Goal: Information Seeking & Learning: Learn about a topic

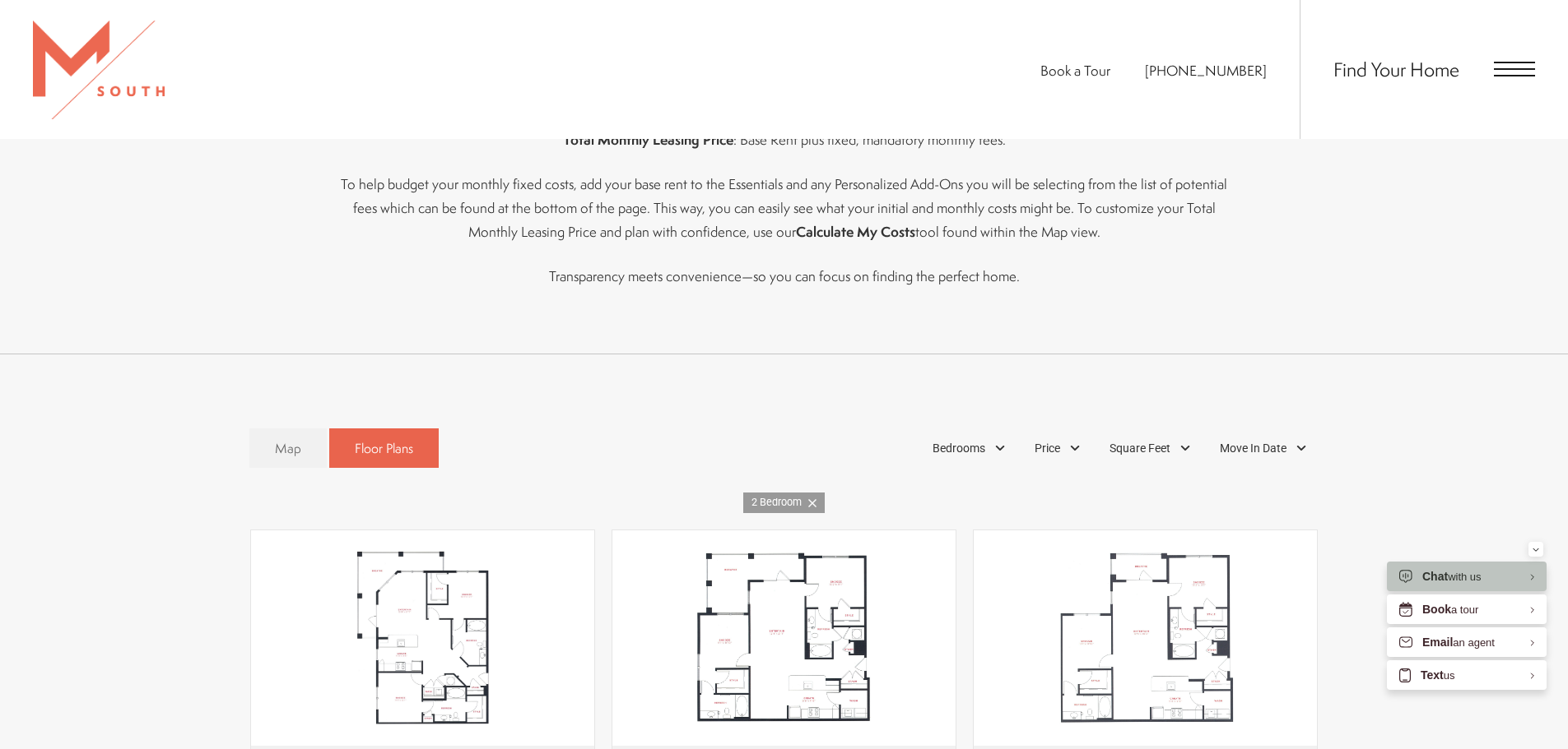
scroll to position [1379, 0]
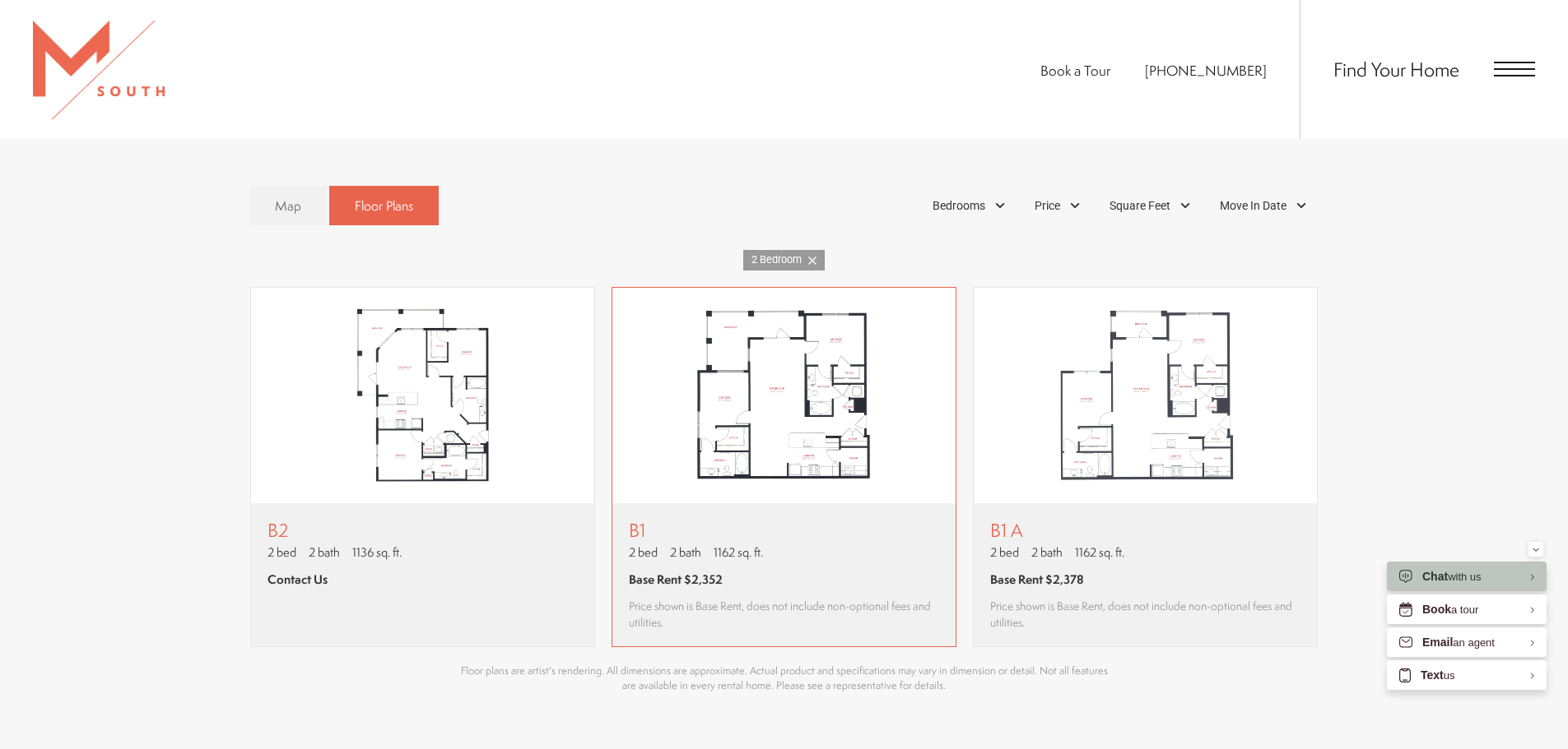
click at [902, 450] on img "View floor plan B1" at bounding box center [784, 395] width 343 height 215
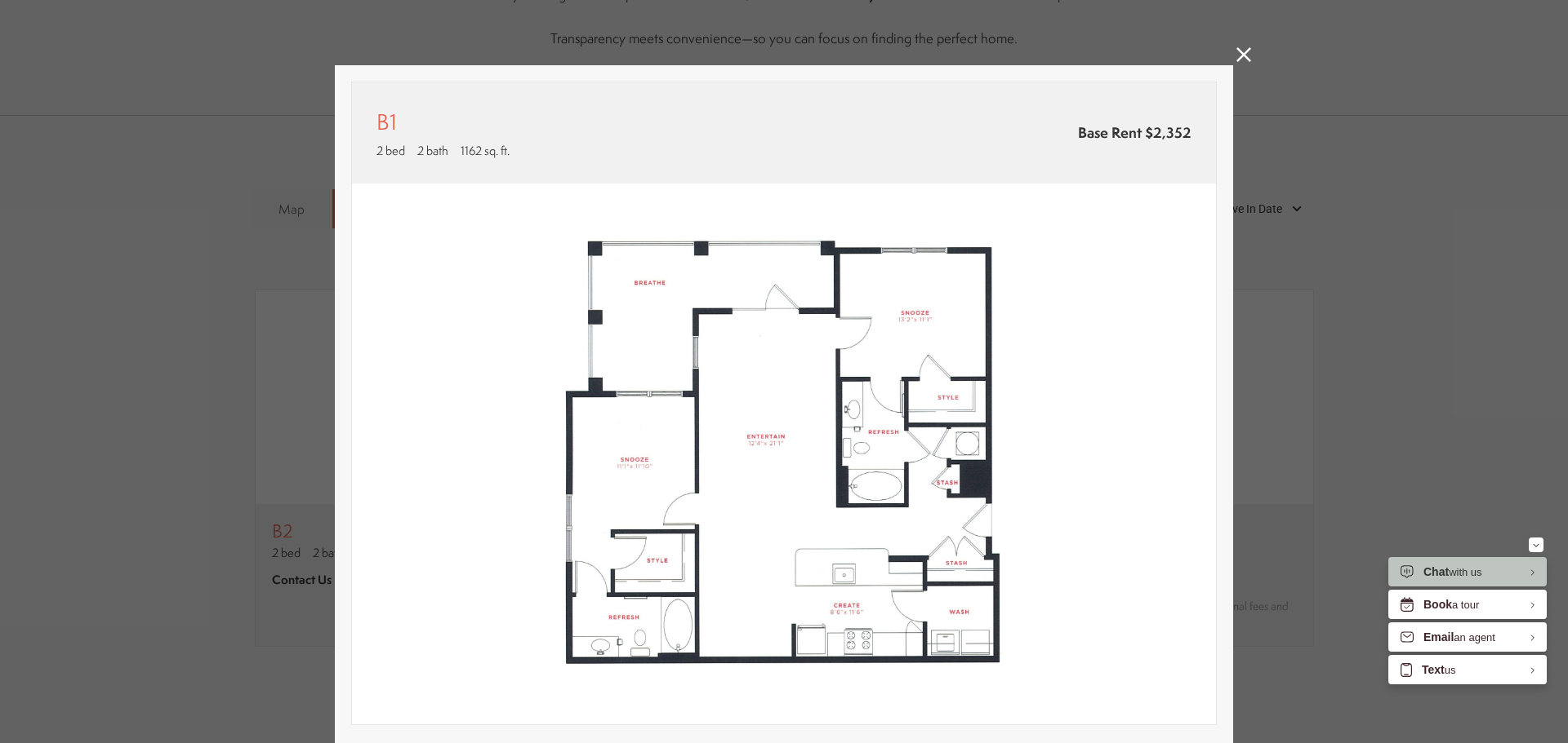
click at [1236, 60] on icon at bounding box center [1244, 54] width 15 height 15
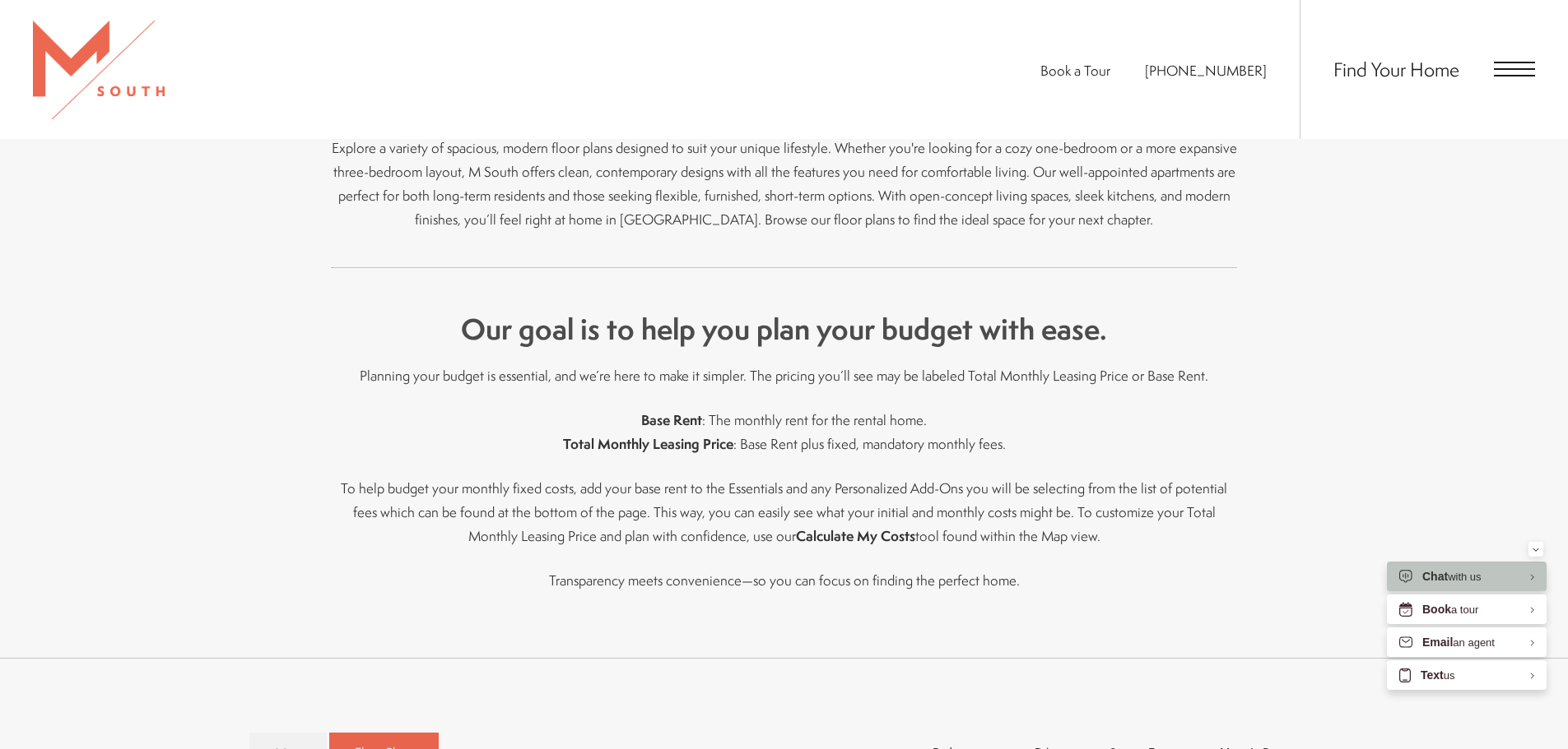
scroll to position [803, 0]
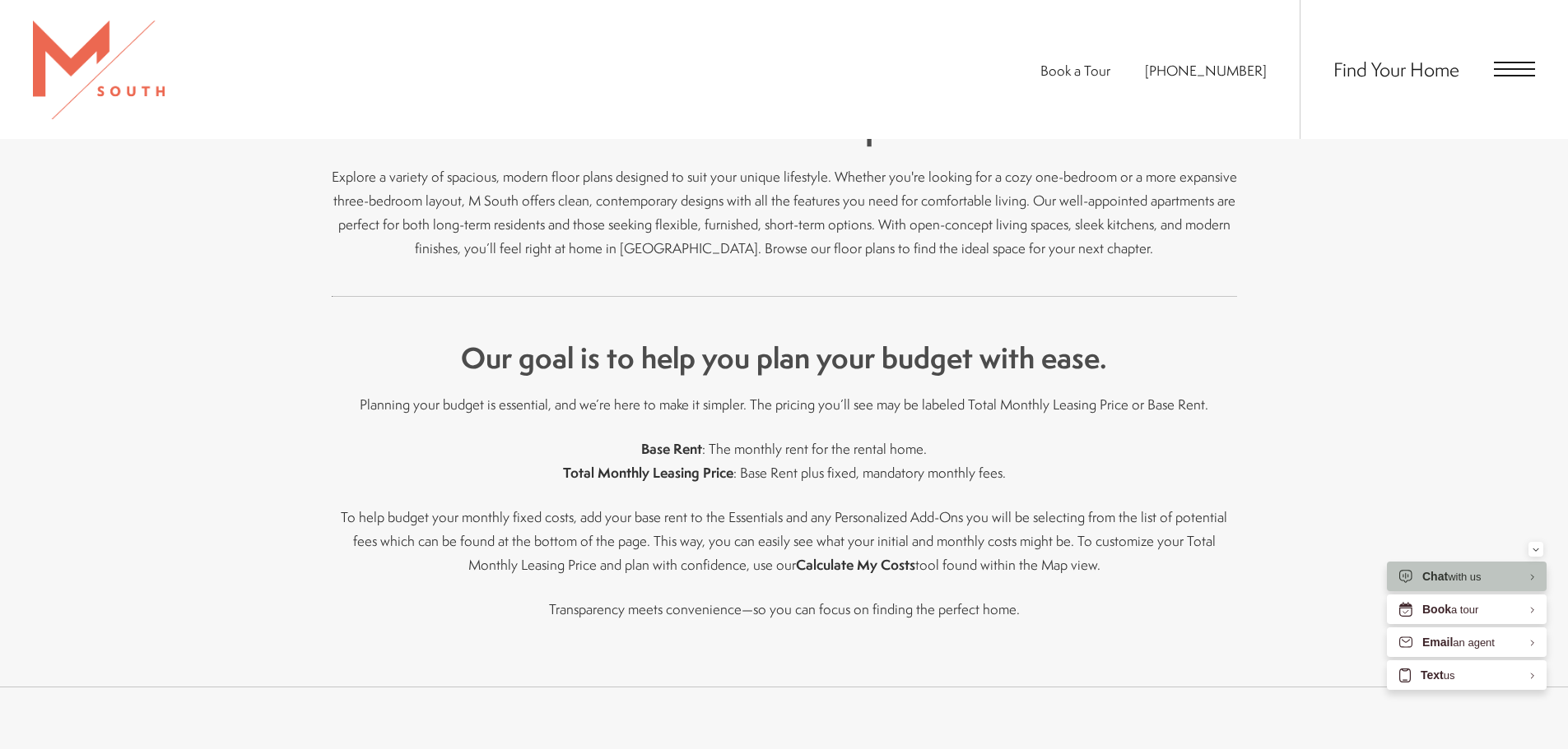
click at [1510, 72] on span "Open Menu" at bounding box center [1514, 69] width 41 height 15
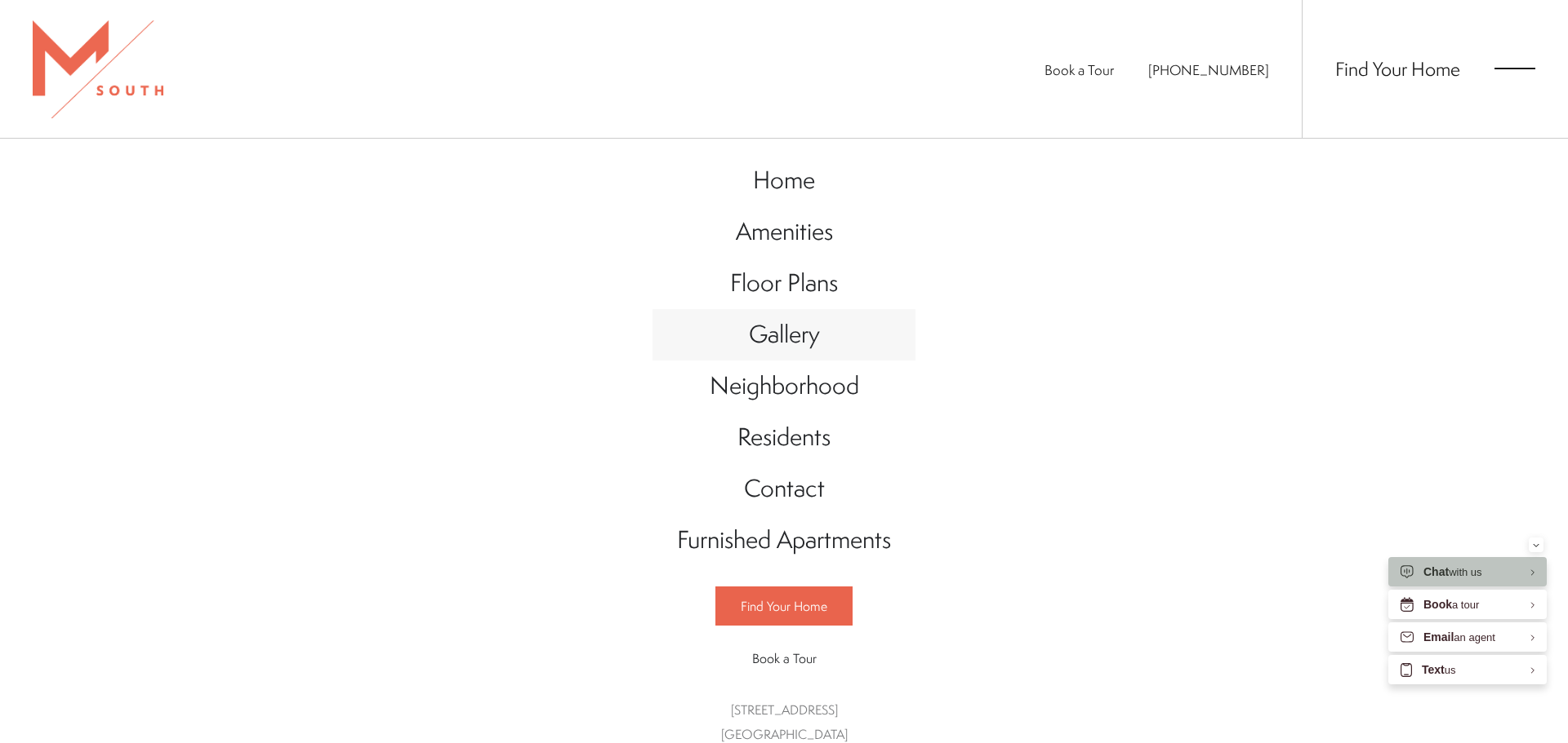
click at [771, 328] on span "Gallery" at bounding box center [784, 334] width 71 height 33
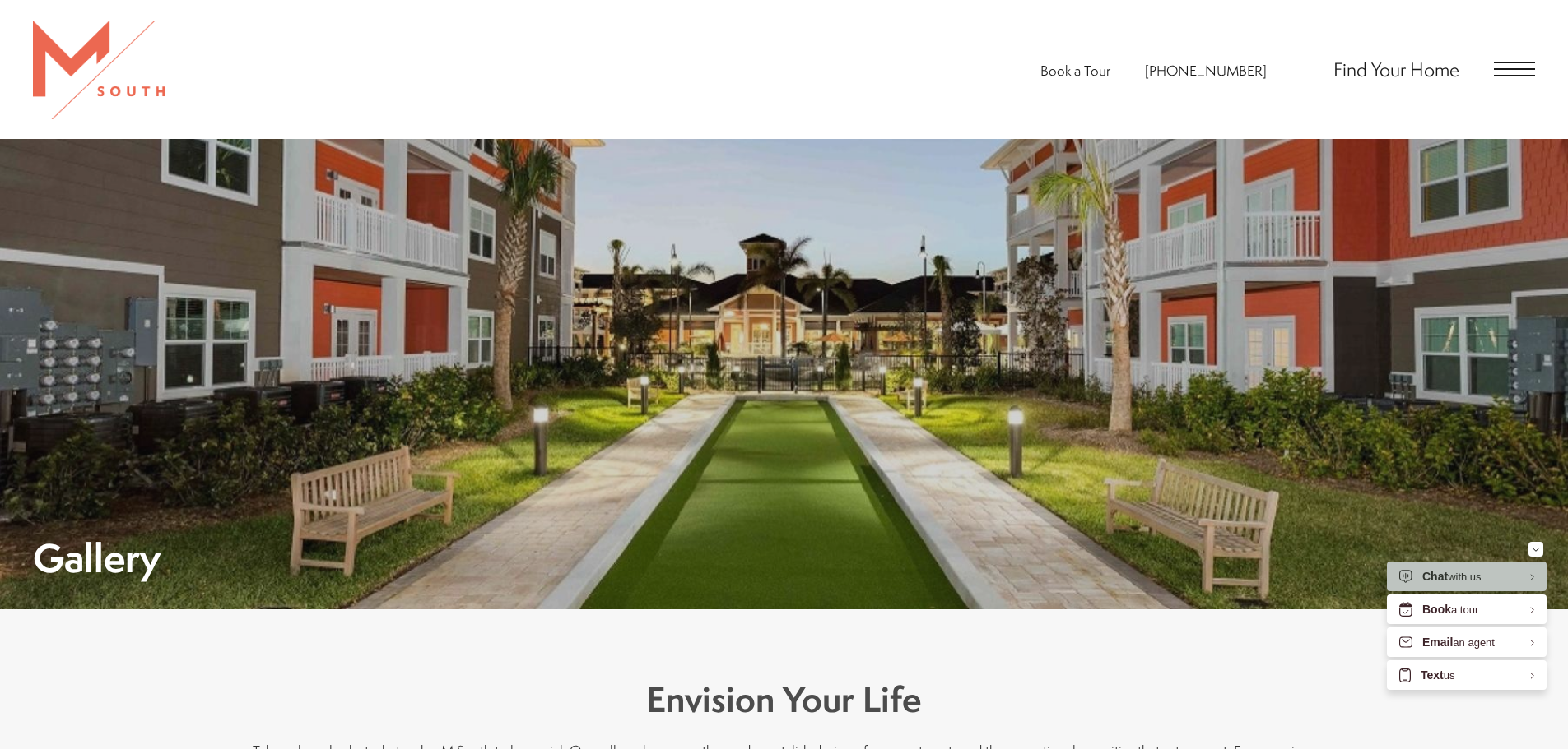
scroll to position [329, 0]
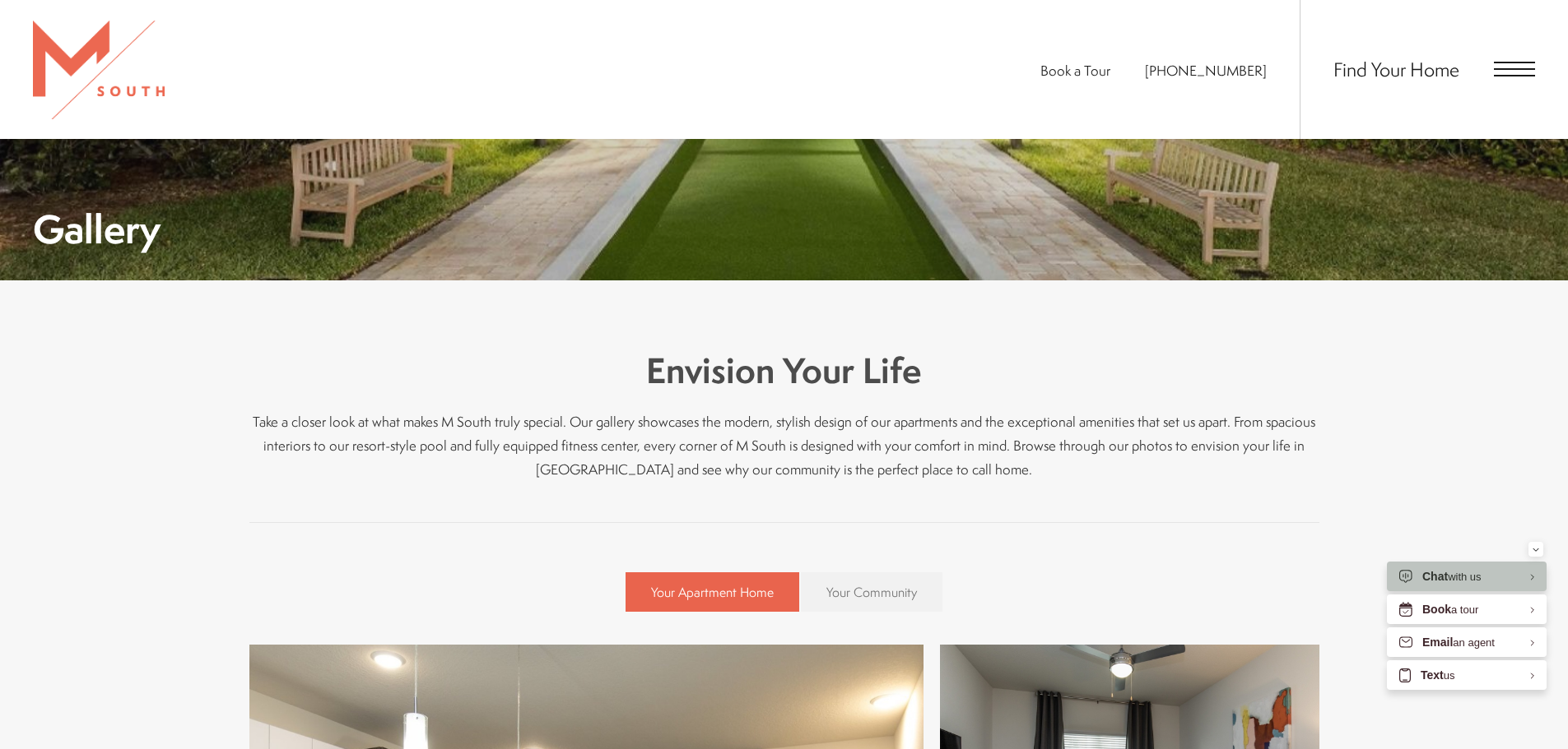
click at [893, 598] on span "Your Community" at bounding box center [872, 592] width 91 height 19
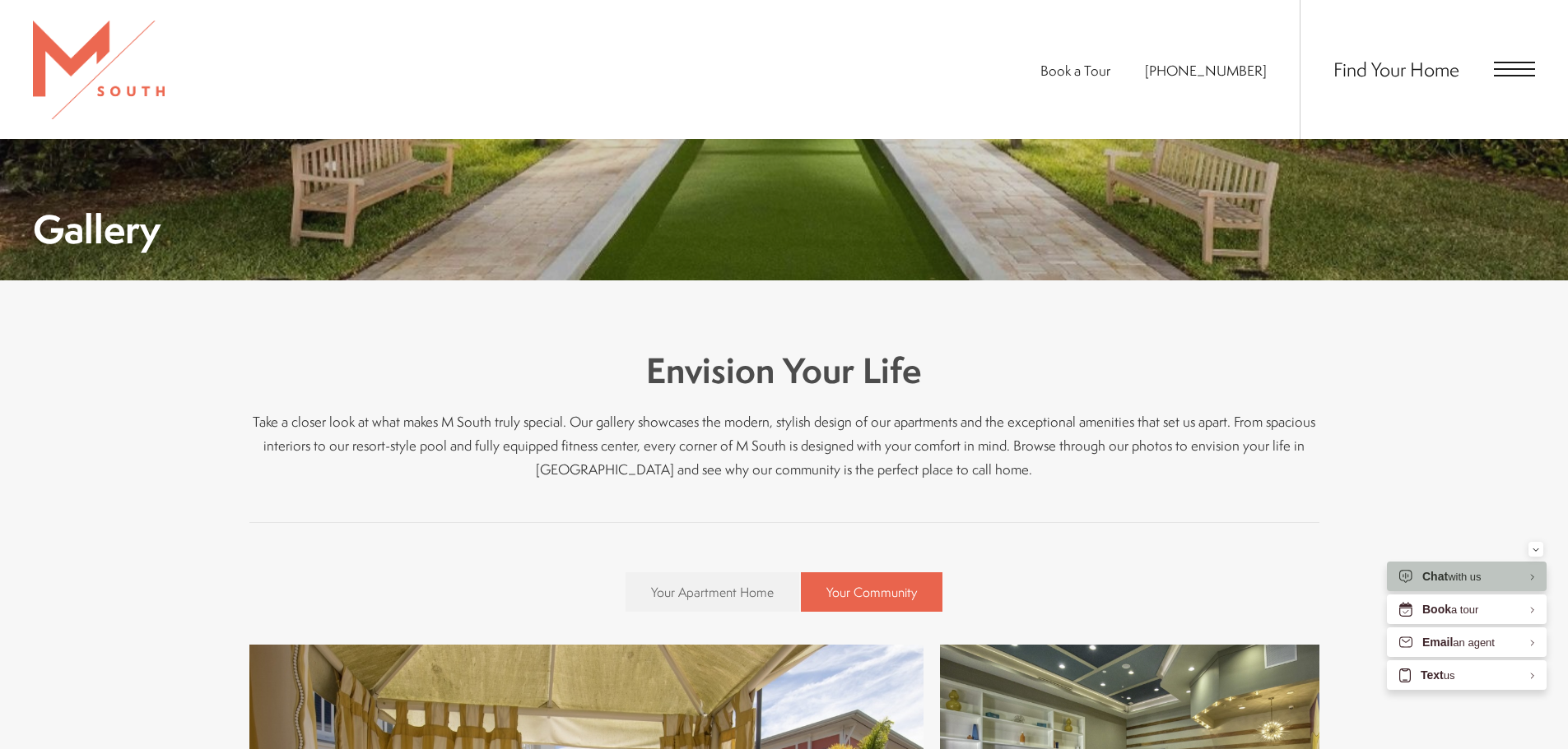
click at [956, 460] on p "Take a closer look at what makes M South truly special. Our gallery showcases t…" at bounding box center [784, 445] width 1069 height 71
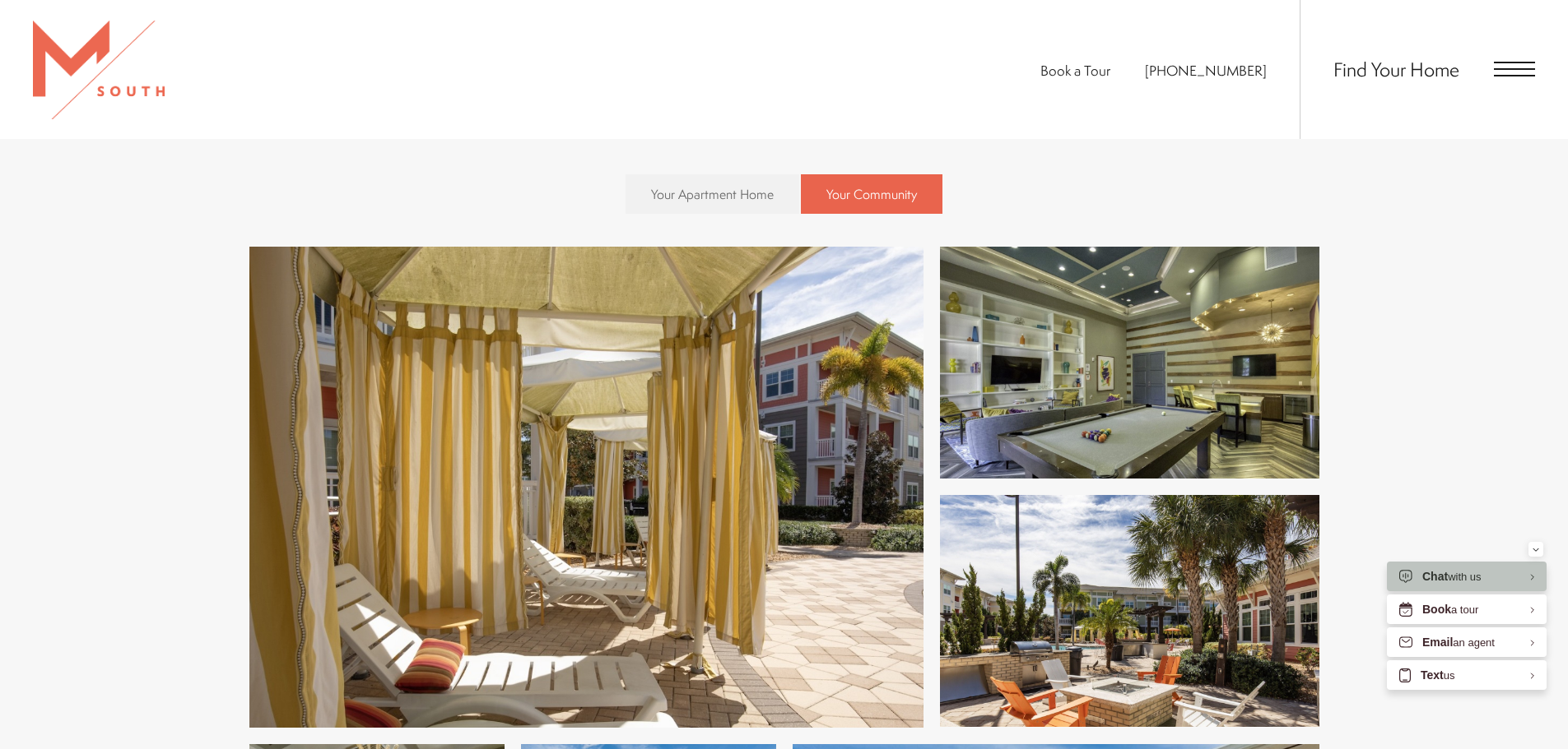
scroll to position [411, 0]
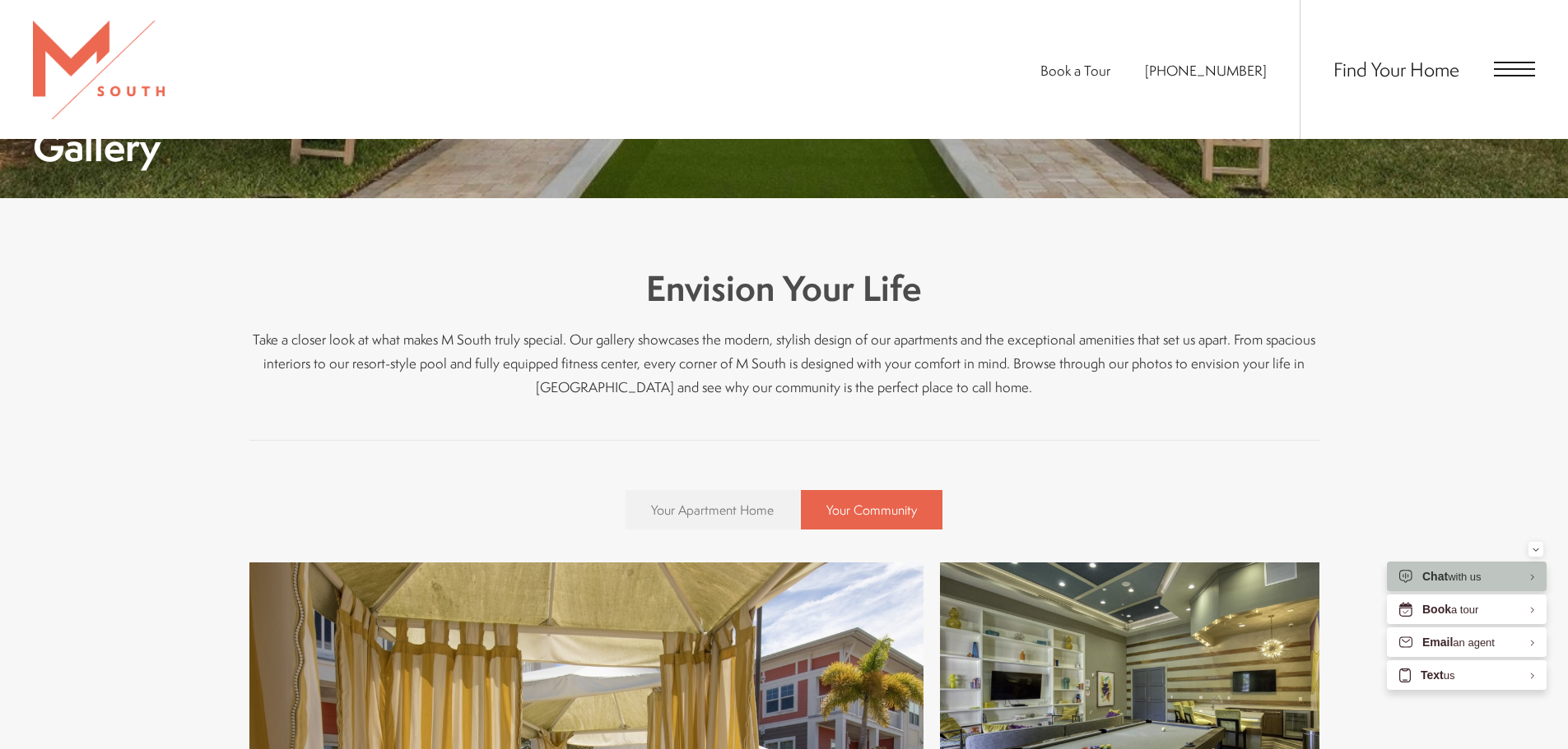
click at [752, 506] on span "Your Apartment Home" at bounding box center [712, 510] width 123 height 19
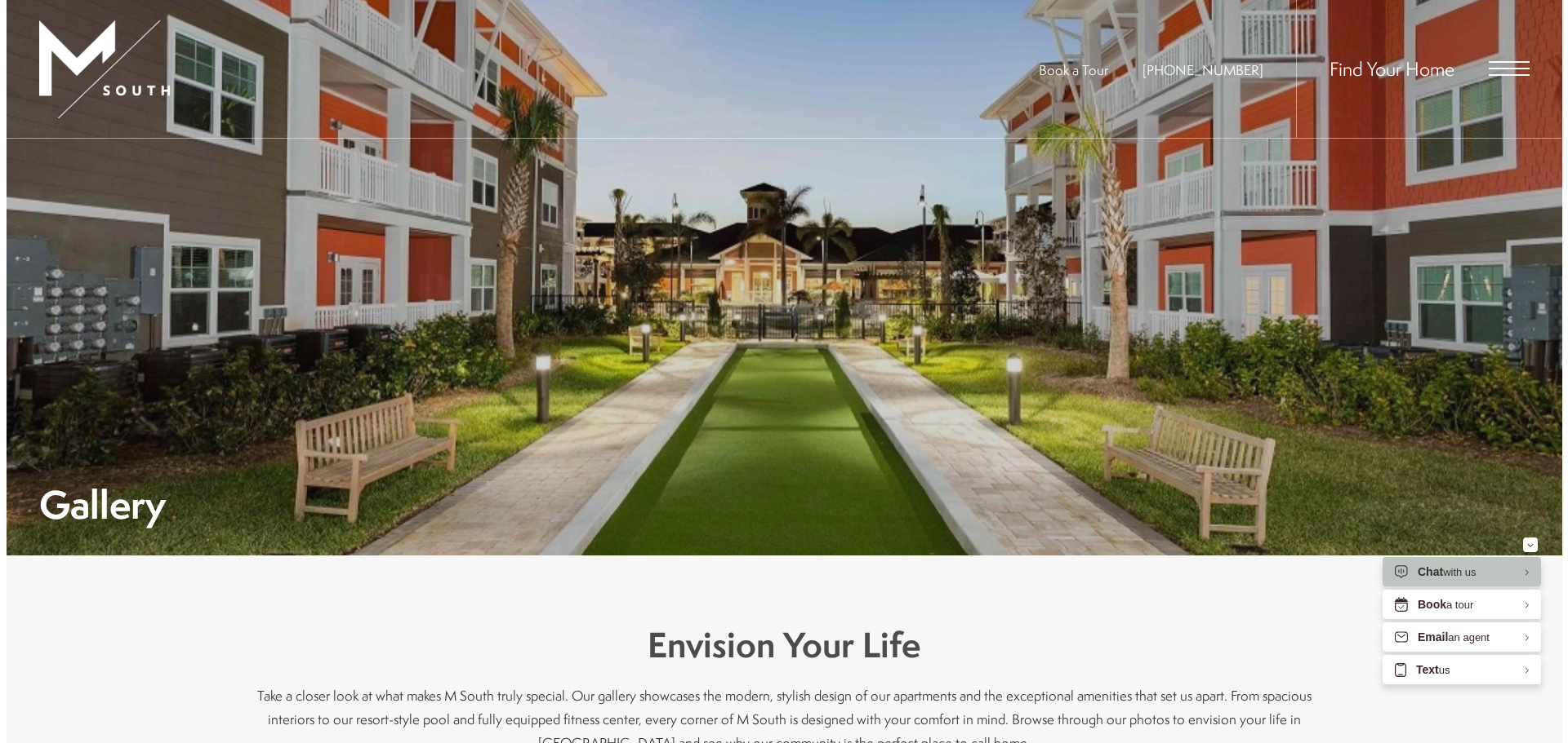
scroll to position [0, 0]
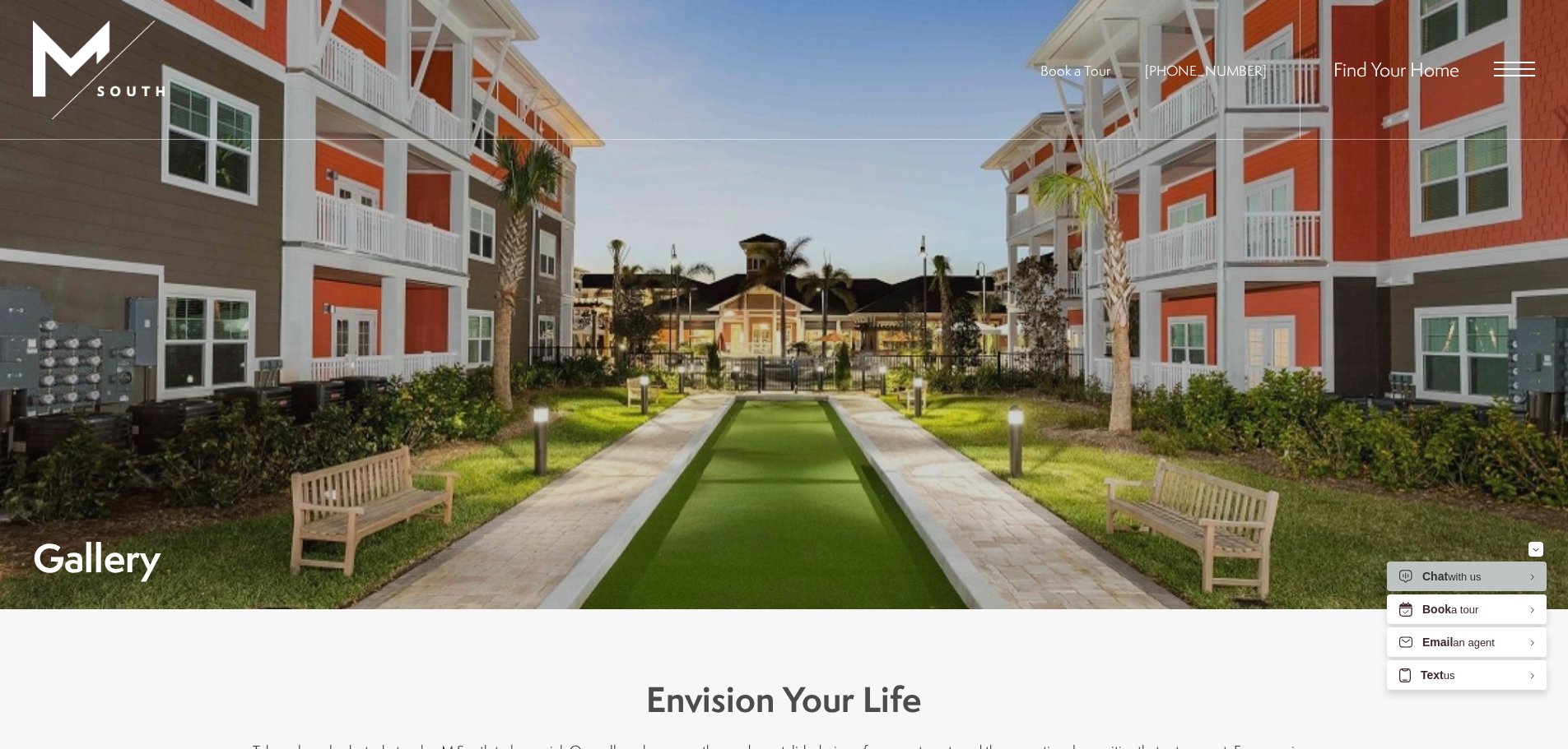
click at [1513, 70] on span "Open Menu" at bounding box center [1514, 70] width 41 height 2
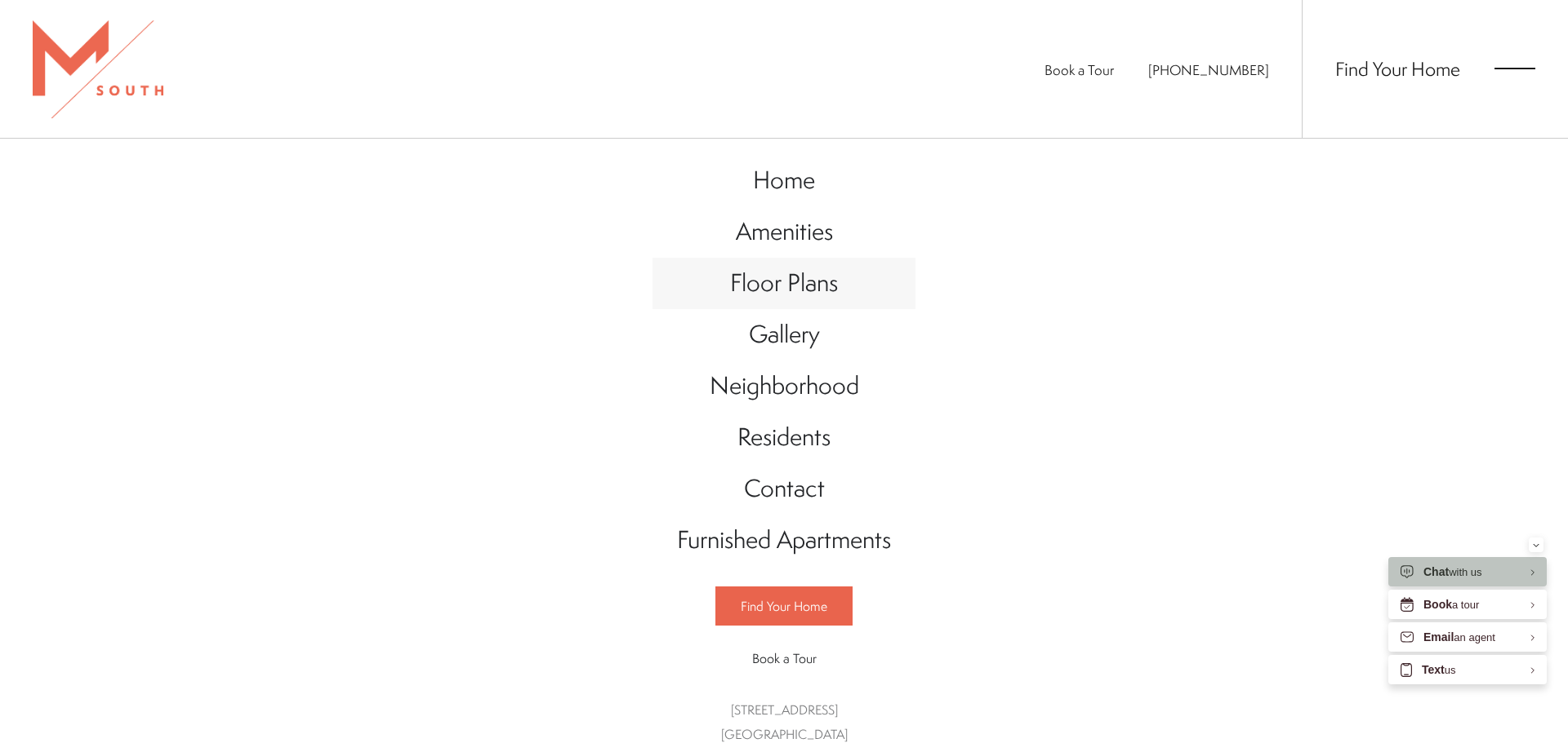
click at [777, 287] on span "Floor Plans" at bounding box center [783, 283] width 108 height 33
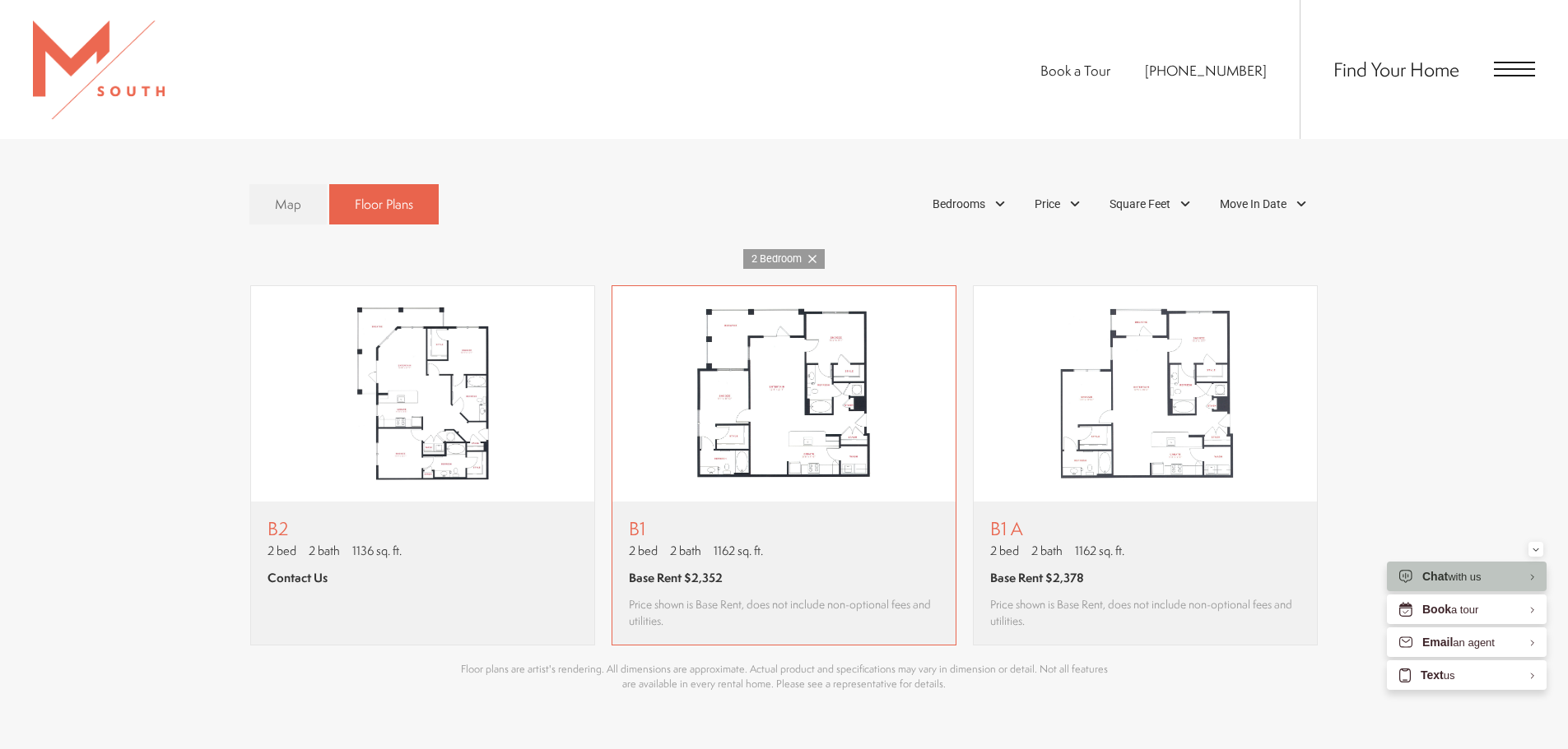
scroll to position [1147, 0]
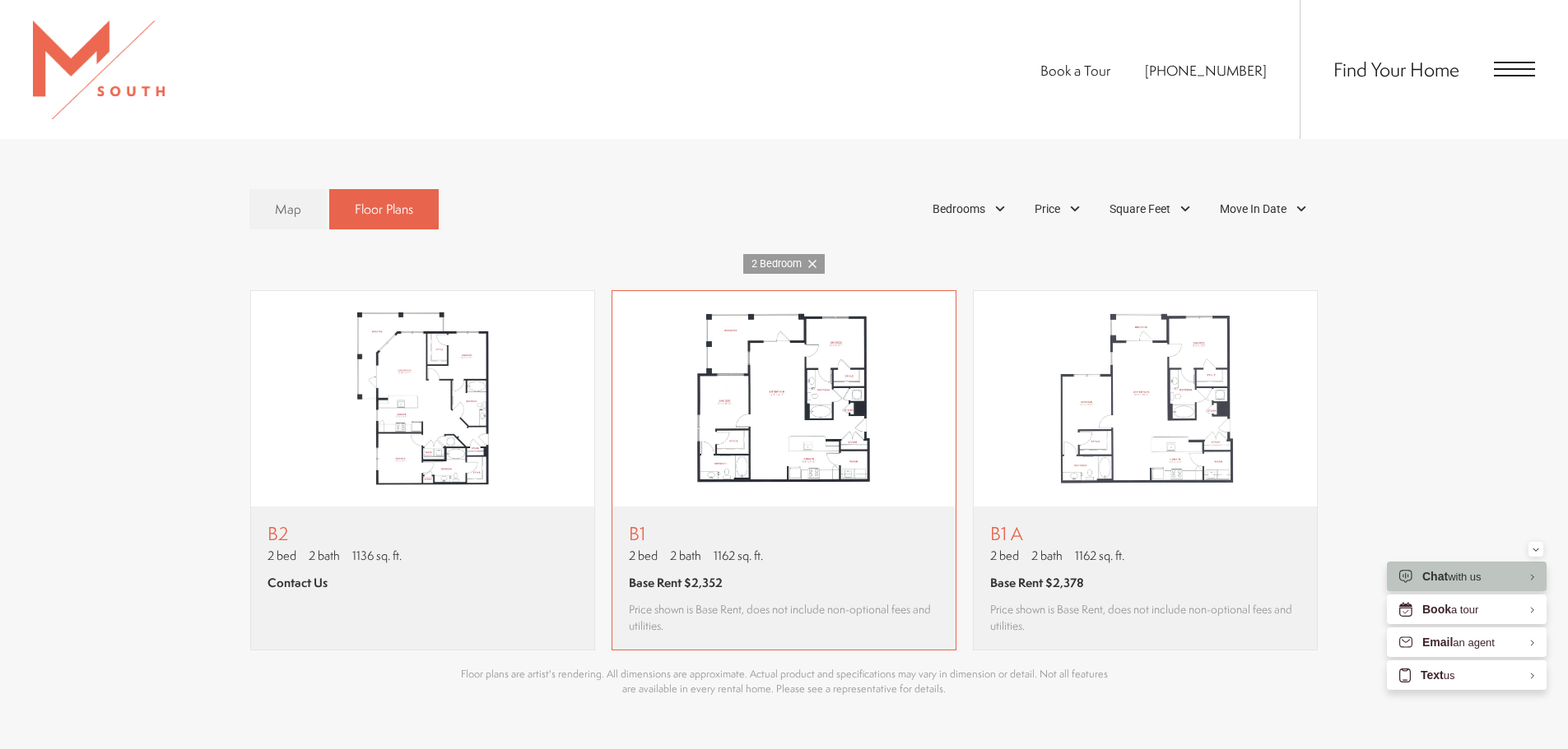
click at [798, 450] on img "View floor plan B1" at bounding box center [784, 399] width 343 height 215
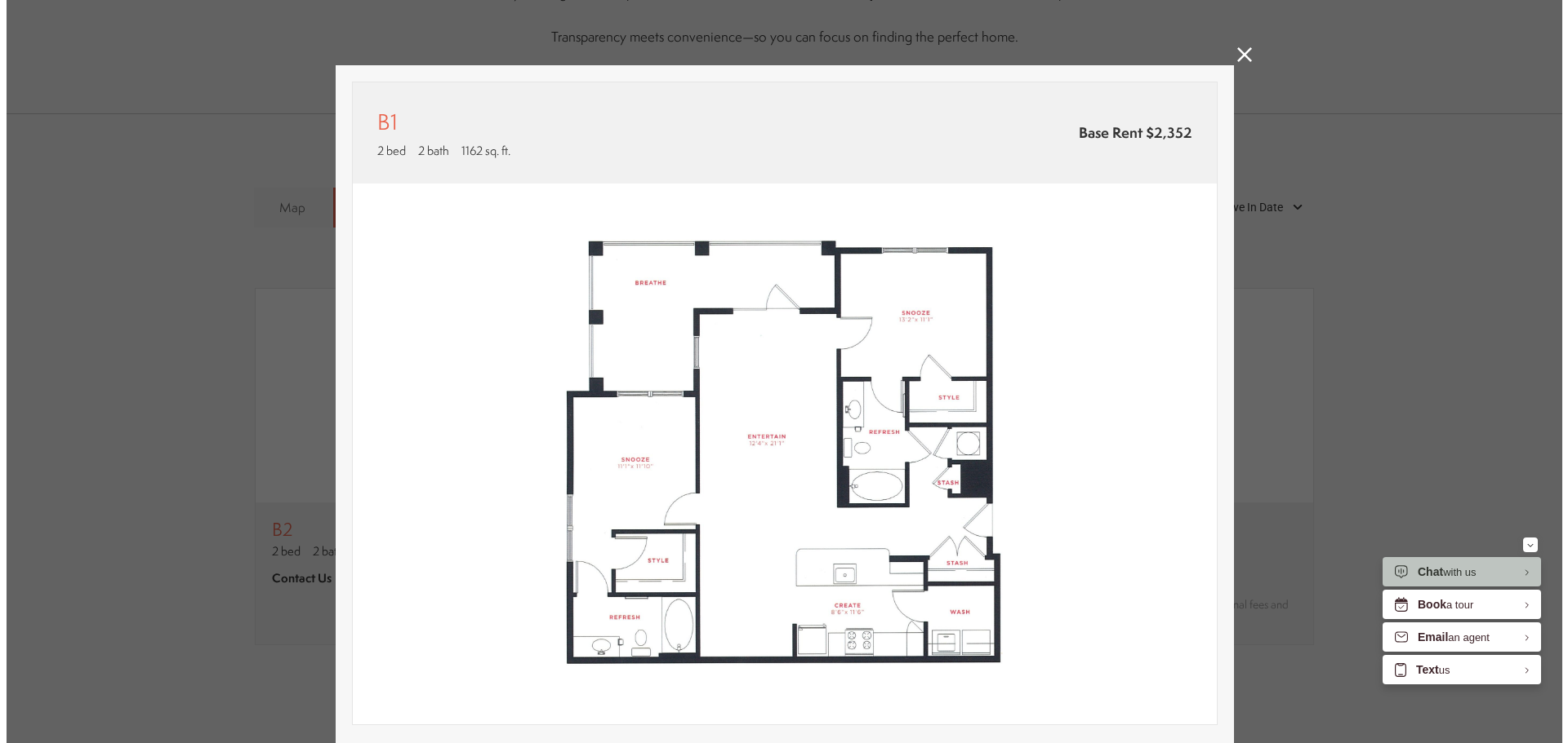
scroll to position [0, 0]
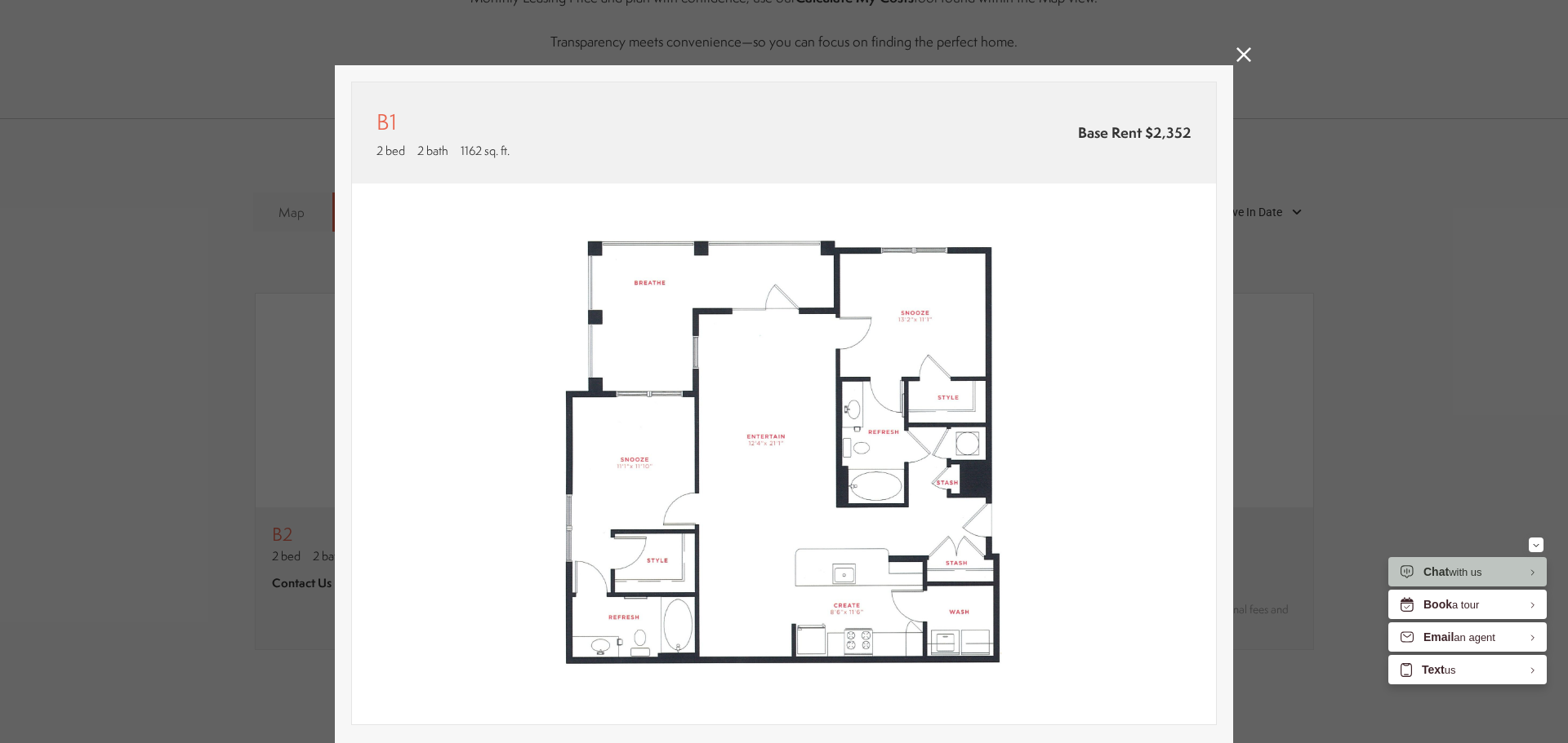
click at [1247, 52] on div "B1 2 bed 2 bath 1162 sq. ft. Base Rent $2,352 2D 3D" at bounding box center [784, 371] width 1568 height 743
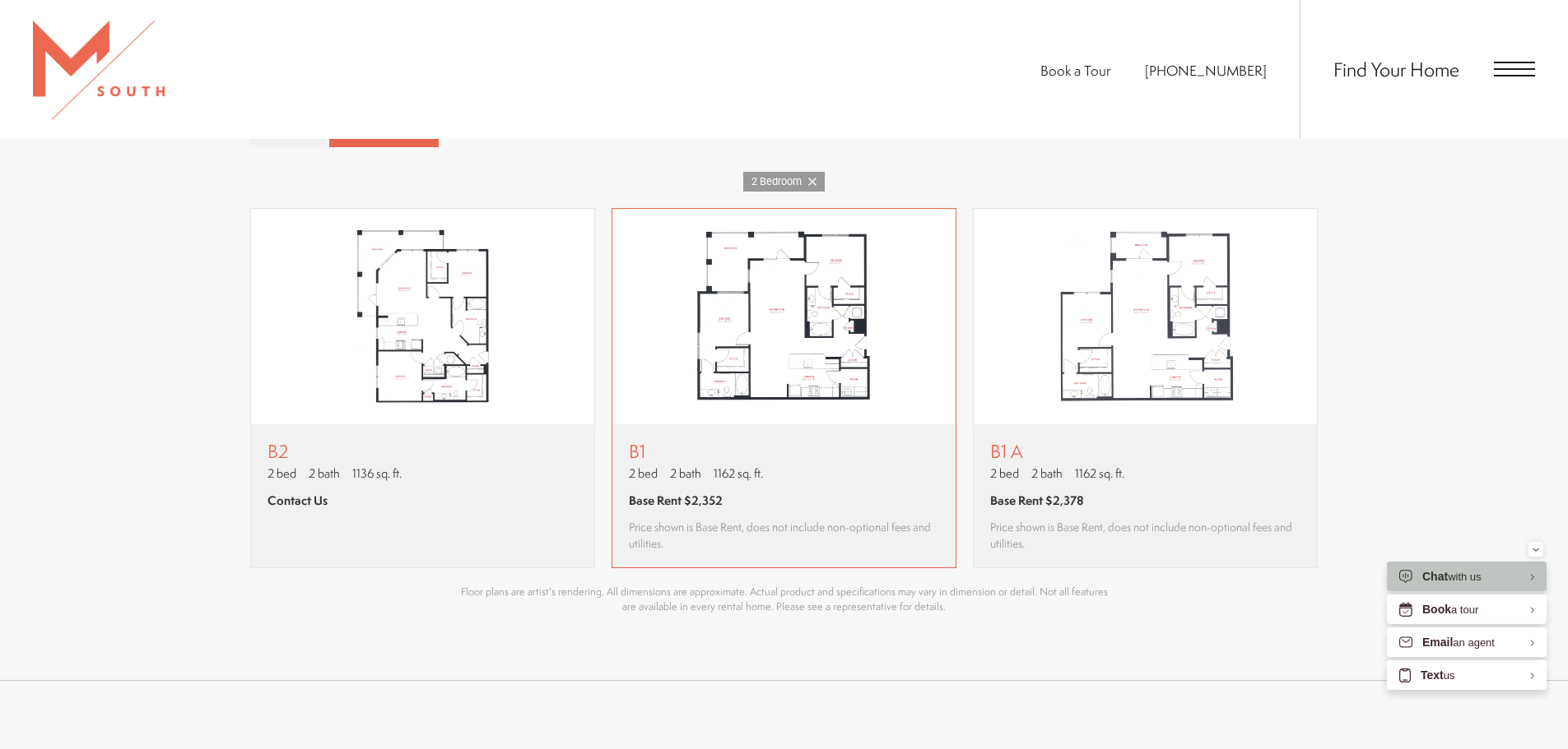
scroll to position [1311, 0]
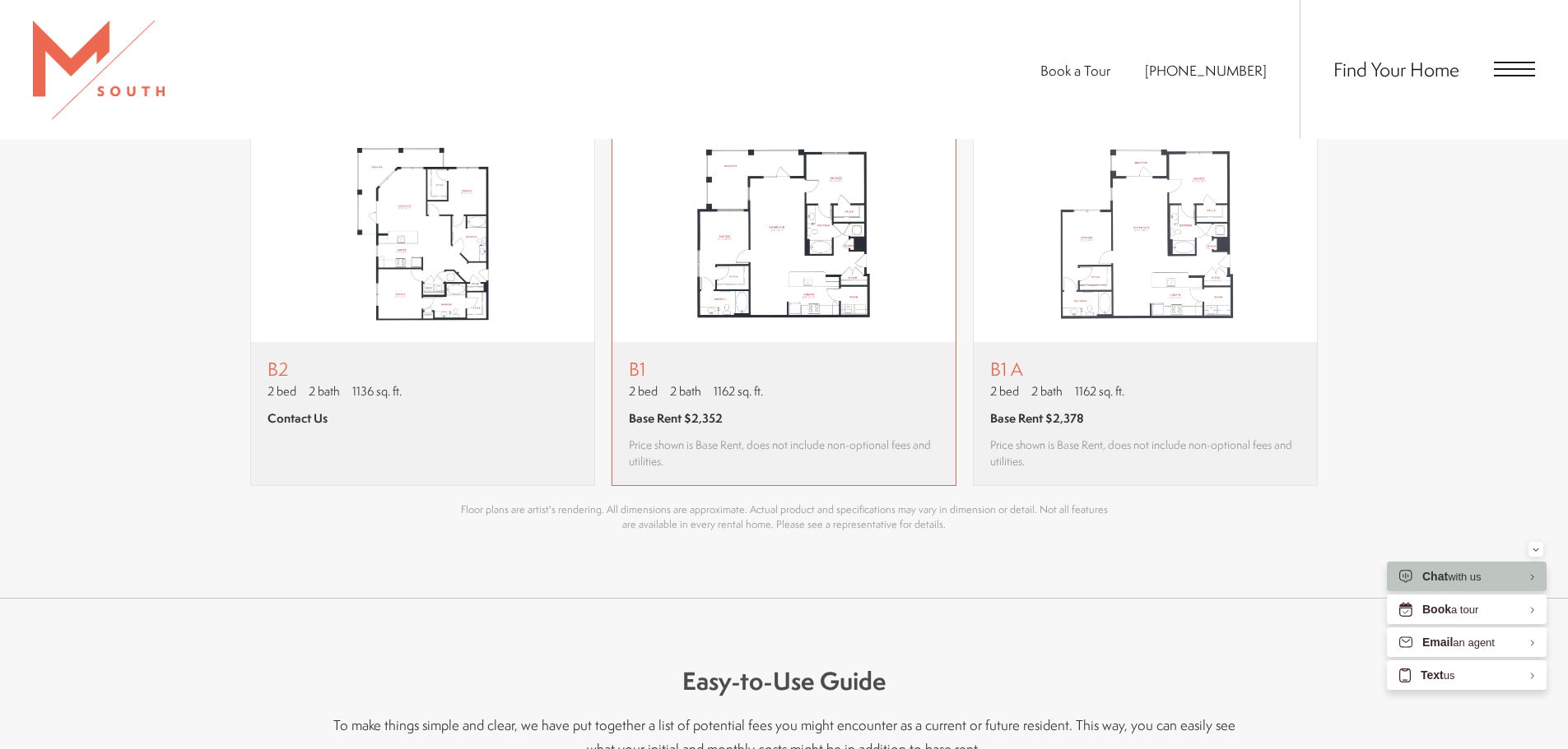
click at [757, 303] on img "View floor plan B1" at bounding box center [784, 235] width 343 height 215
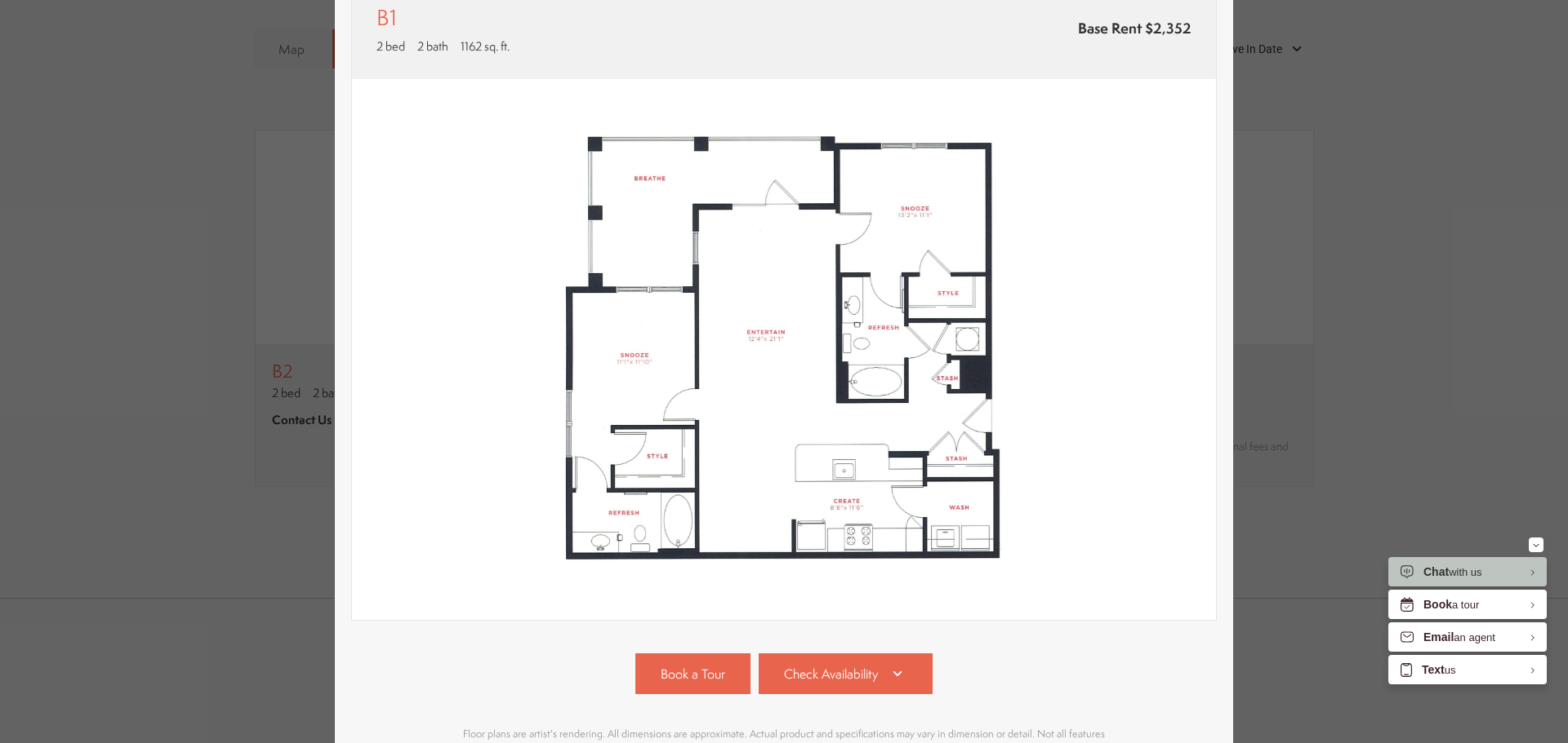
scroll to position [227, 0]
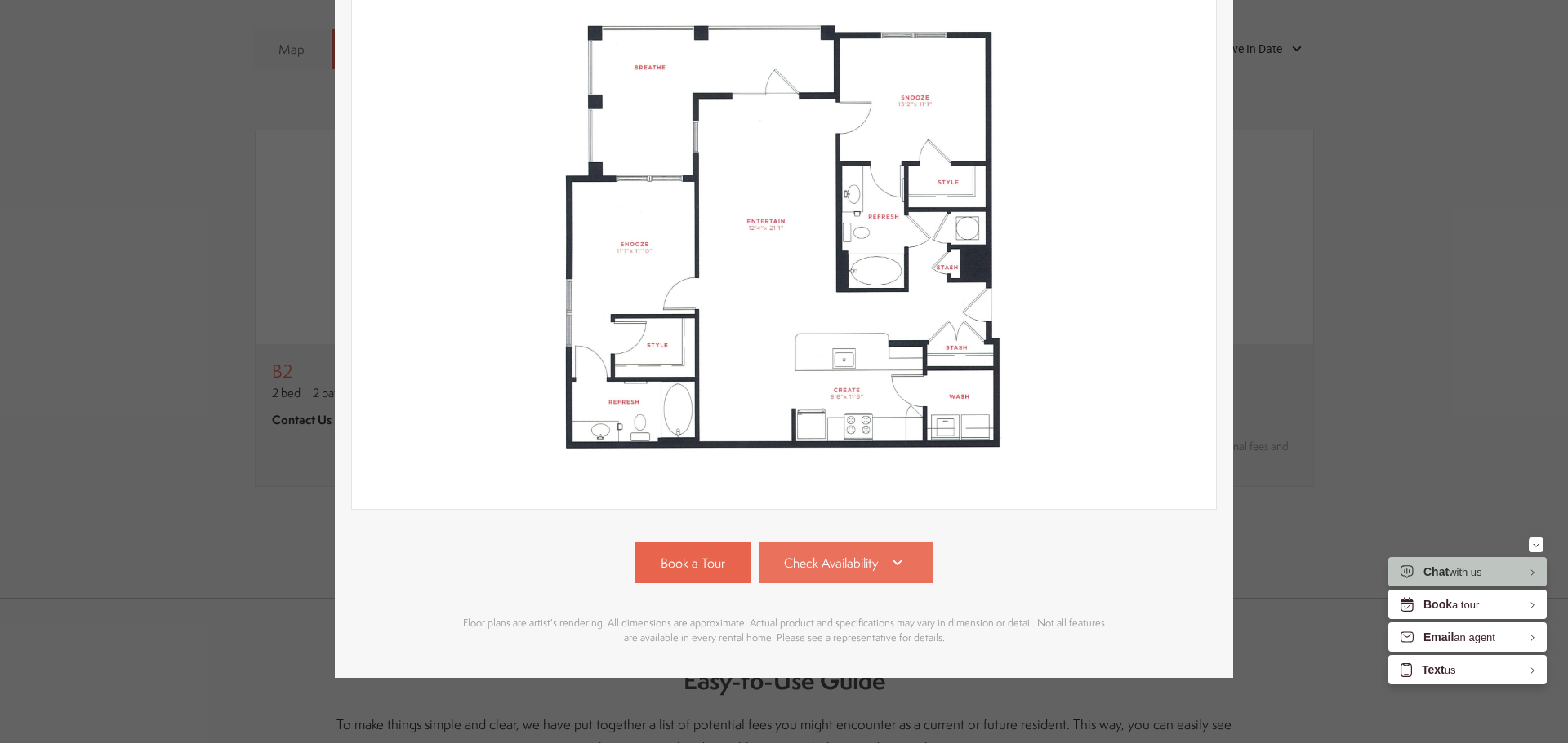
click at [806, 554] on span "Check Availability" at bounding box center [831, 563] width 94 height 18
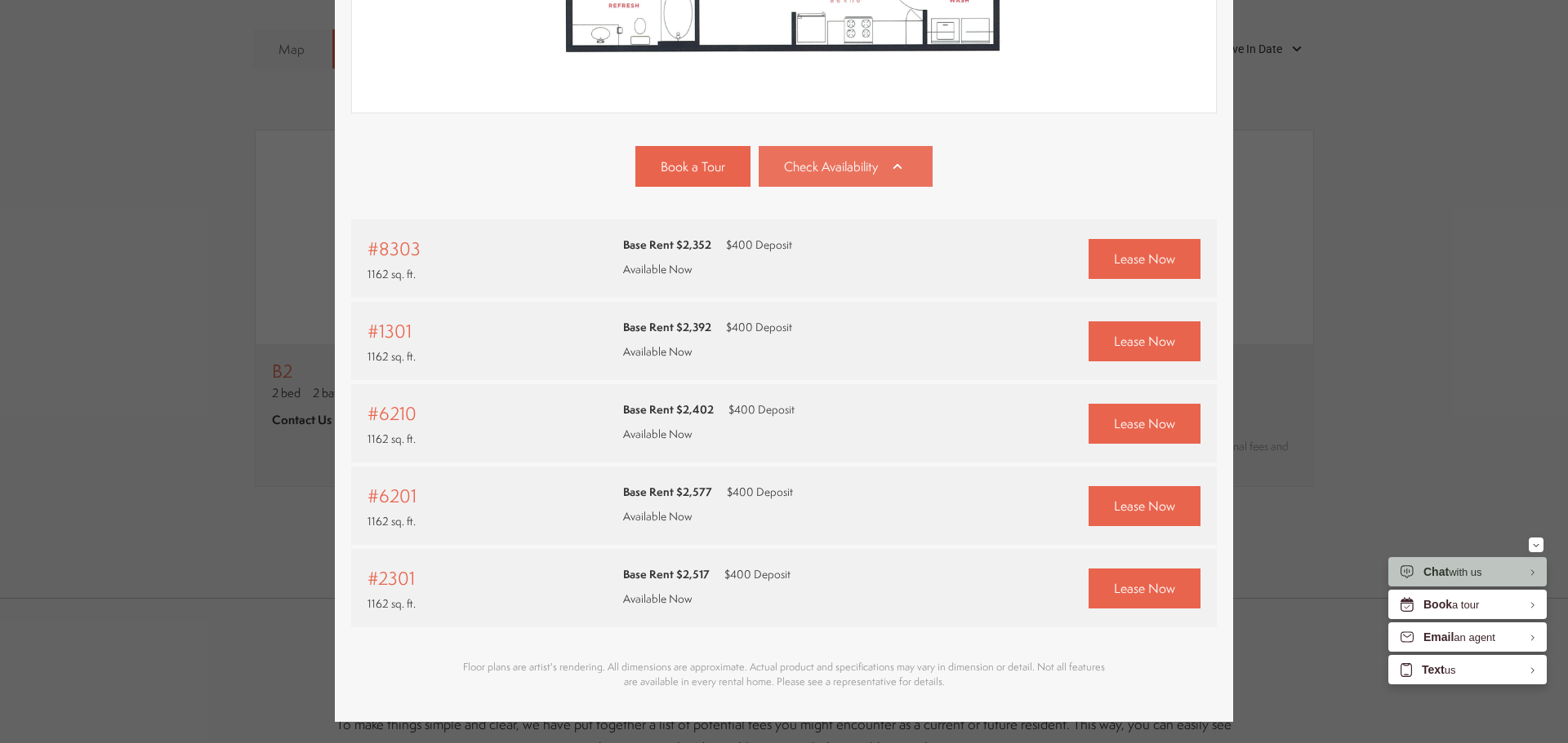
scroll to position [668, 0]
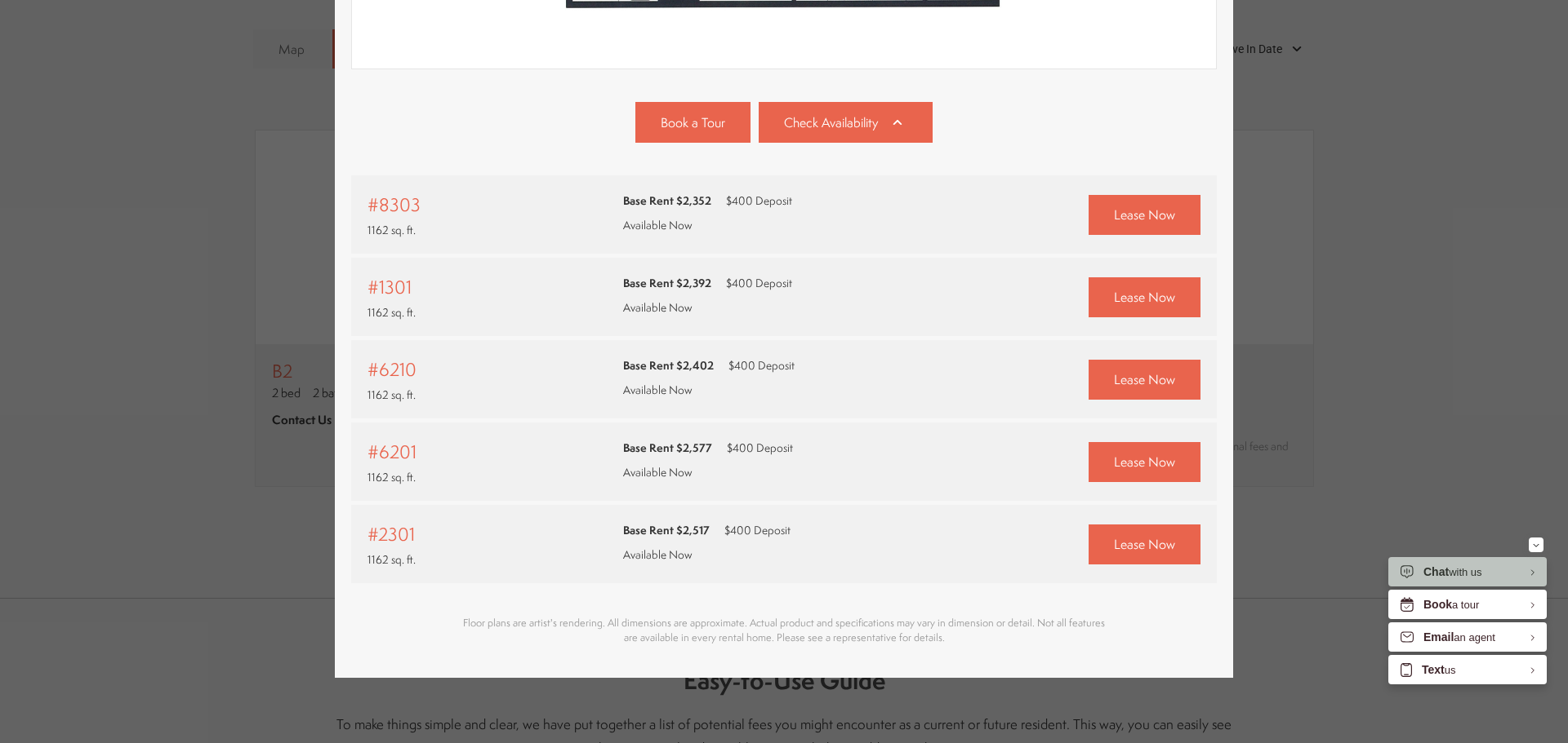
click at [624, 623] on p "Floor plans are artist's rendering. All dimensions are approximate. Actual prod…" at bounding box center [783, 631] width 653 height 29
drag, startPoint x: 390, startPoint y: 519, endPoint x: 404, endPoint y: 508, distance: 17.8
click at [398, 521] on span "#2301" at bounding box center [391, 534] width 47 height 26
drag, startPoint x: 379, startPoint y: 449, endPoint x: 435, endPoint y: 417, distance: 64.5
click at [420, 439] on div "#6201 1162 sq. ft." at bounding box center [487, 462] width 240 height 46
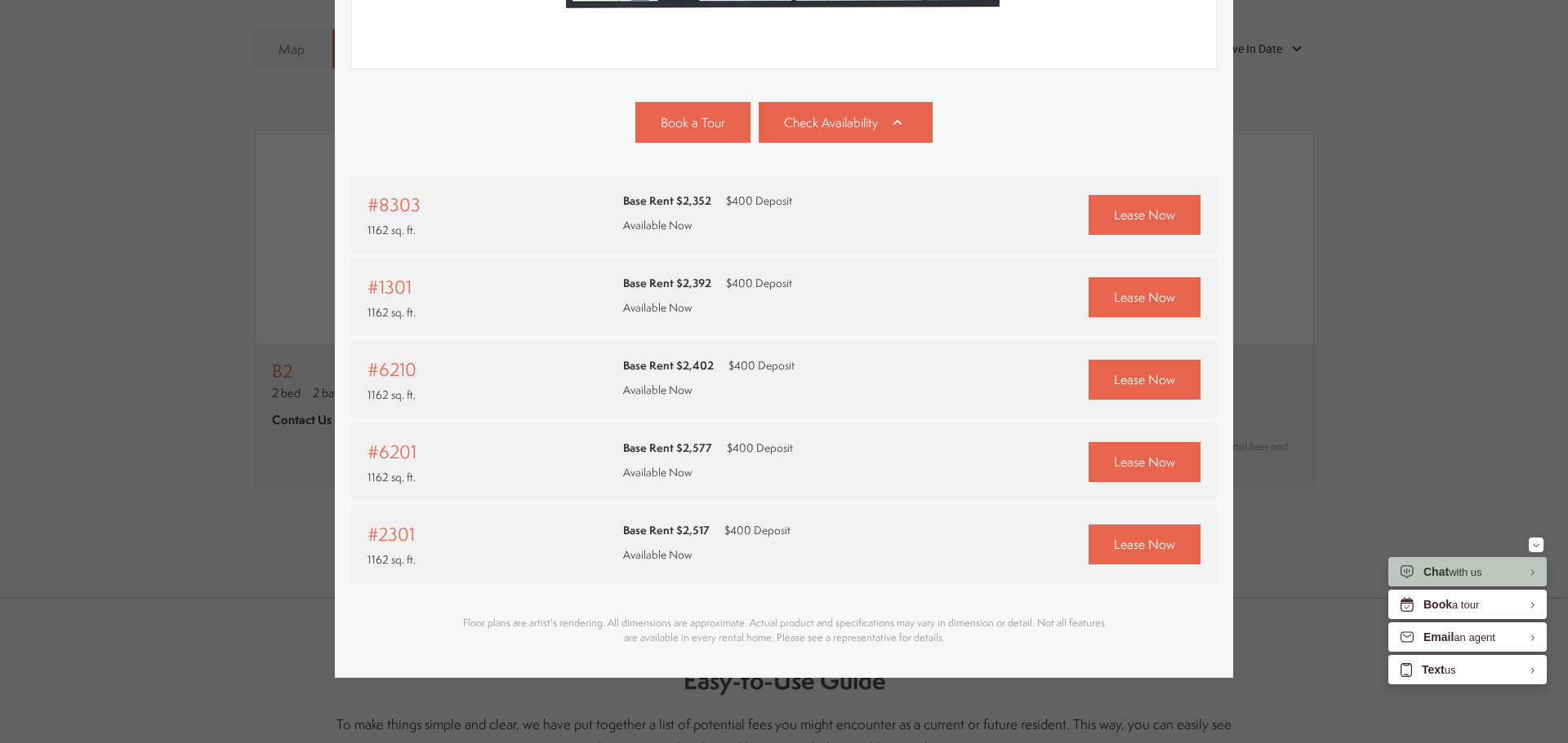
drag, startPoint x: 382, startPoint y: 363, endPoint x: 401, endPoint y: 356, distance: 20.2
click at [393, 359] on span "#6210" at bounding box center [392, 369] width 49 height 26
click at [406, 562] on div "#2301 1162 sq. ft. Base Rent $2,517 $400 Deposit Available Now" at bounding box center [784, 544] width 866 height 78
drag, startPoint x: 360, startPoint y: 350, endPoint x: 788, endPoint y: 368, distance: 428.4
click at [788, 368] on div "#6210 1162 sq. ft. Base Rent $2,402 $400 Deposit Available Now" at bounding box center [784, 379] width 866 height 78
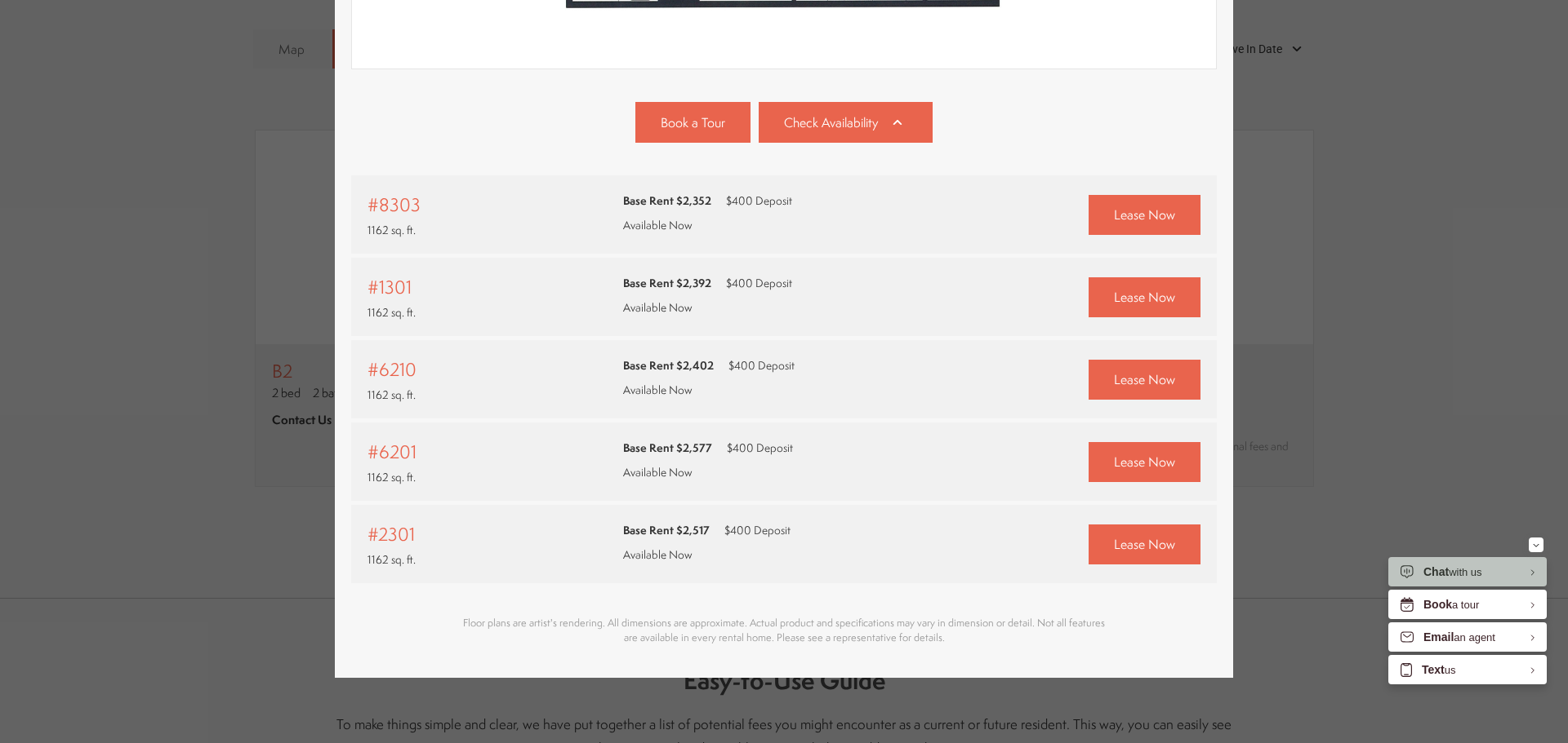
click at [788, 368] on div "Base Rent $2,402 $400 Deposit Available Now" at bounding box center [784, 379] width 322 height 45
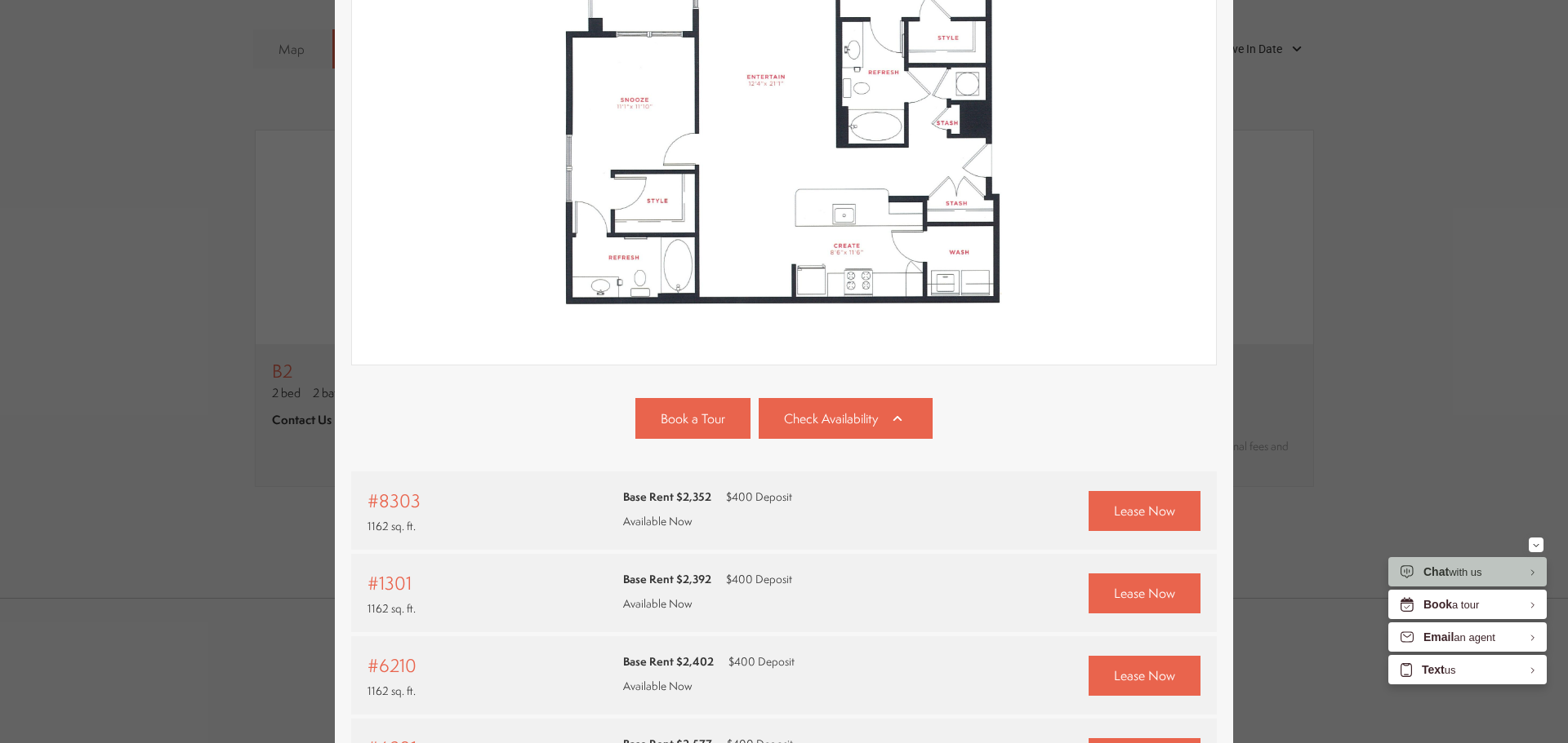
scroll to position [97, 0]
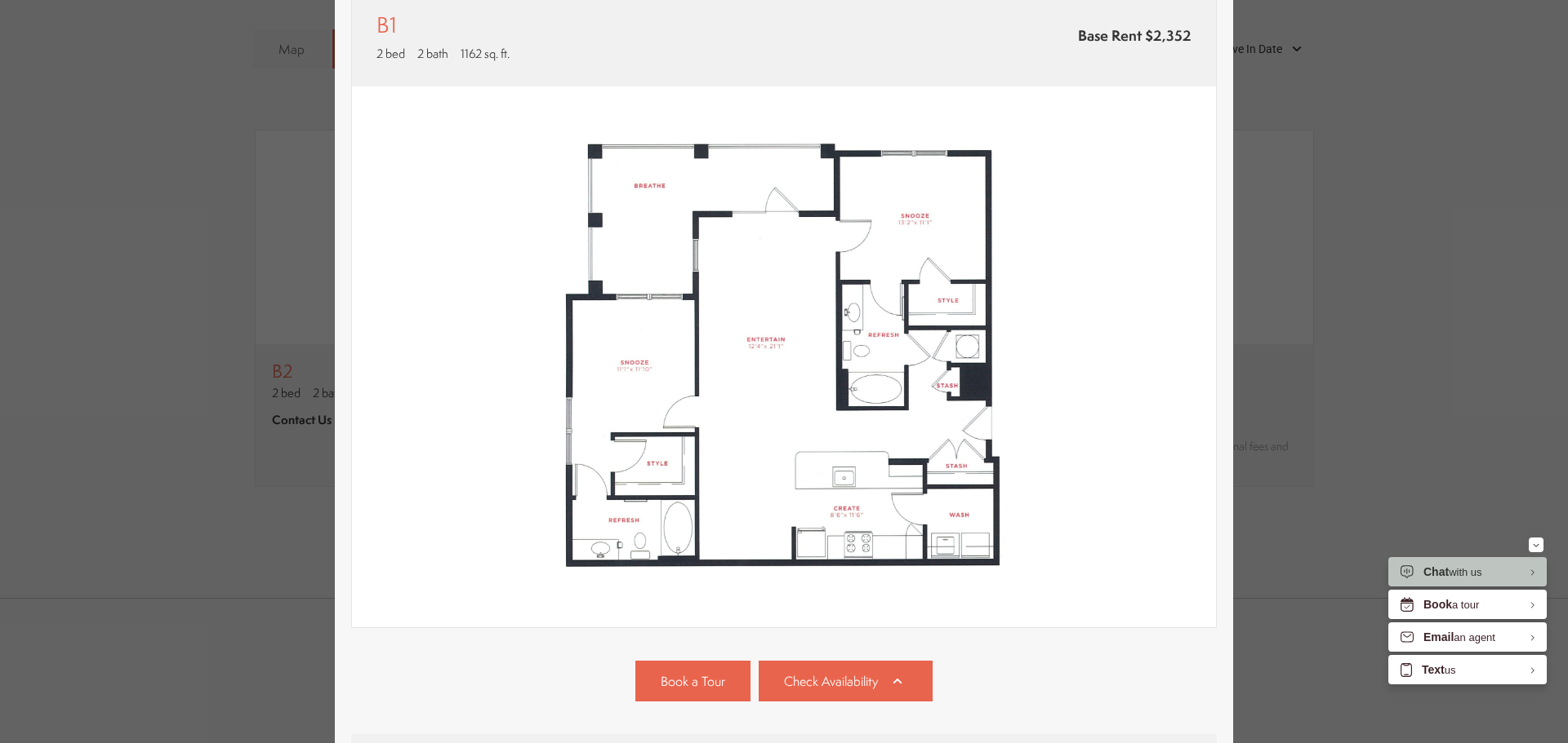
click at [764, 407] on img at bounding box center [784, 357] width 864 height 542
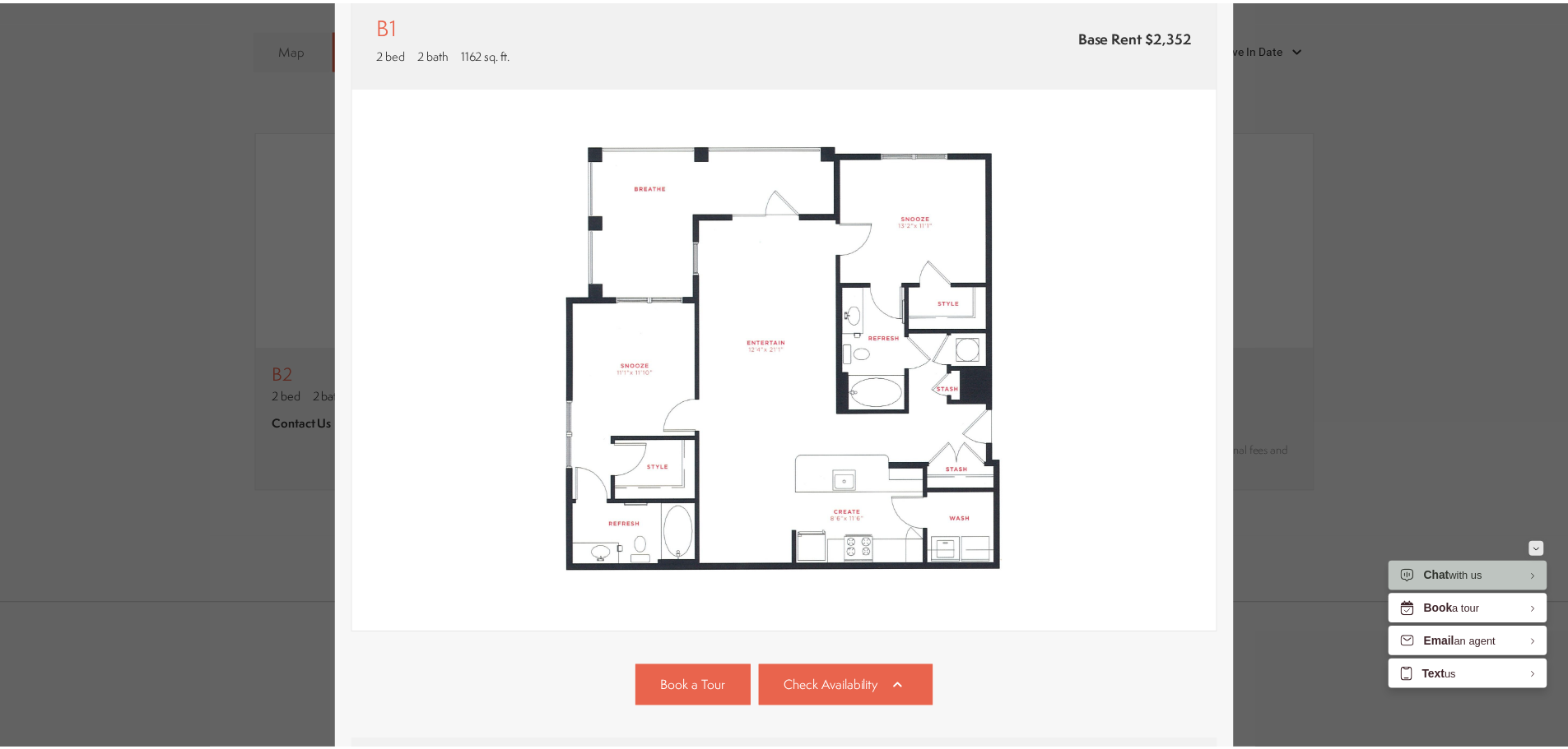
scroll to position [1311, 0]
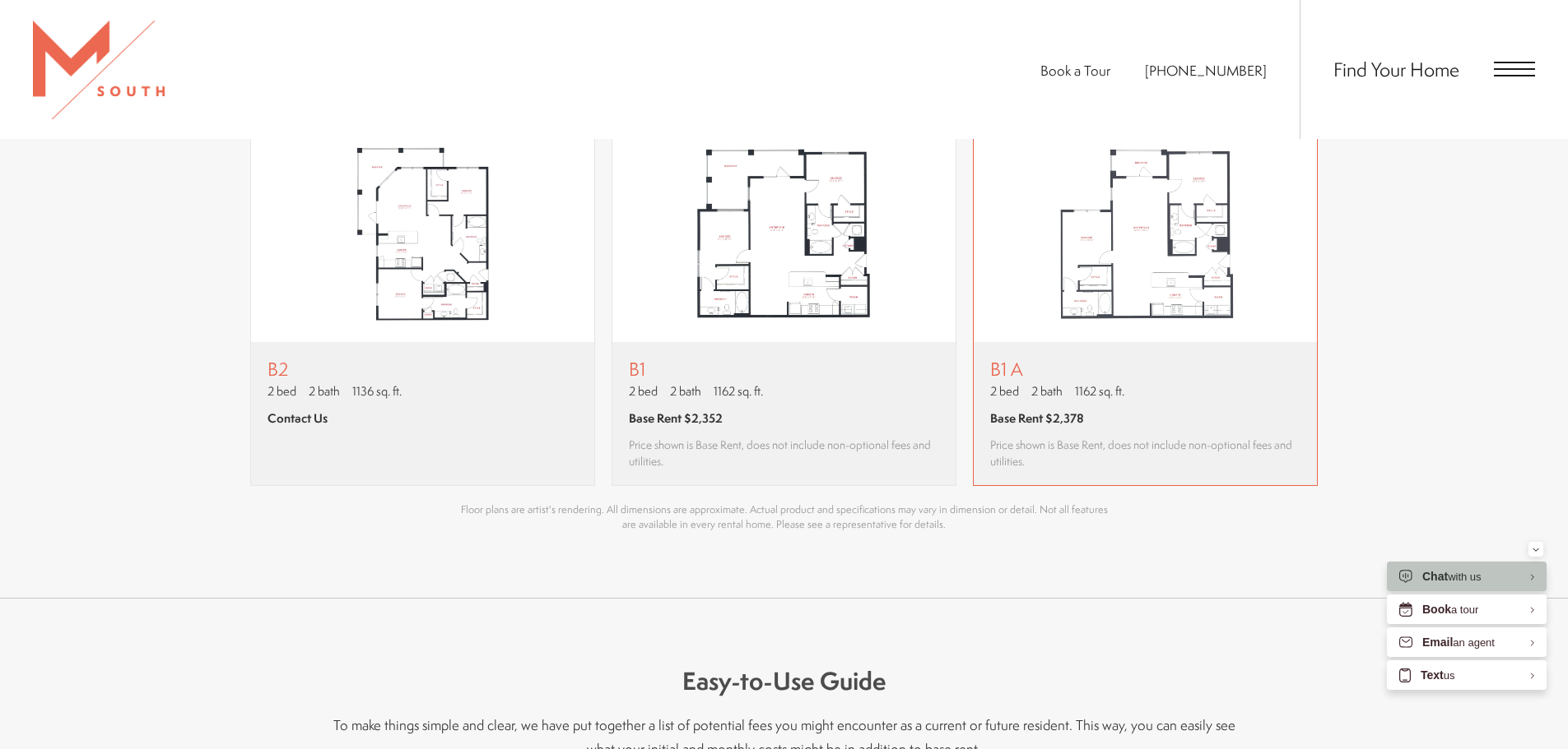
click at [1069, 342] on img "View floor plan B1 A" at bounding box center [1146, 235] width 343 height 215
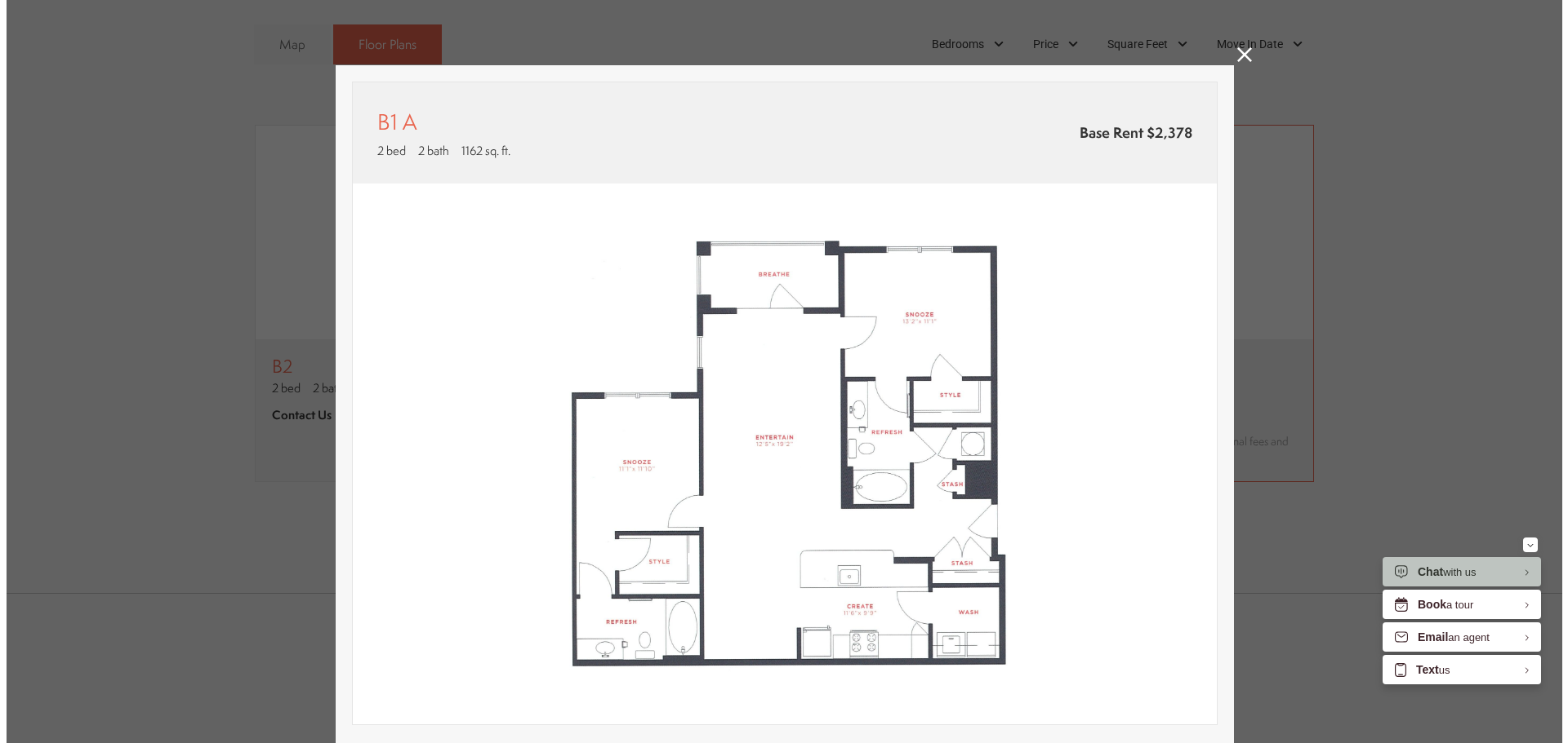
scroll to position [0, 0]
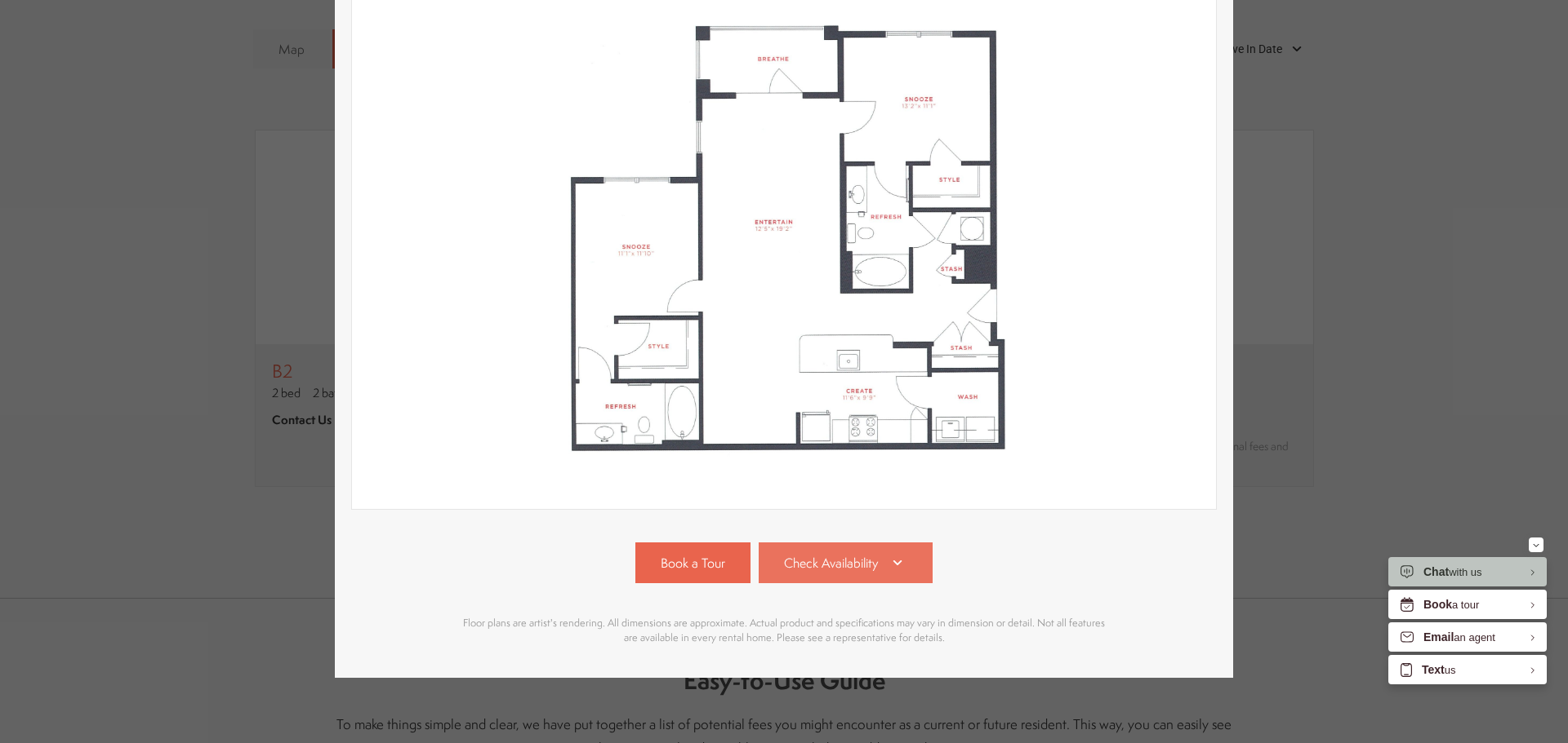
click at [842, 563] on link "Check Availability" at bounding box center [846, 563] width 175 height 41
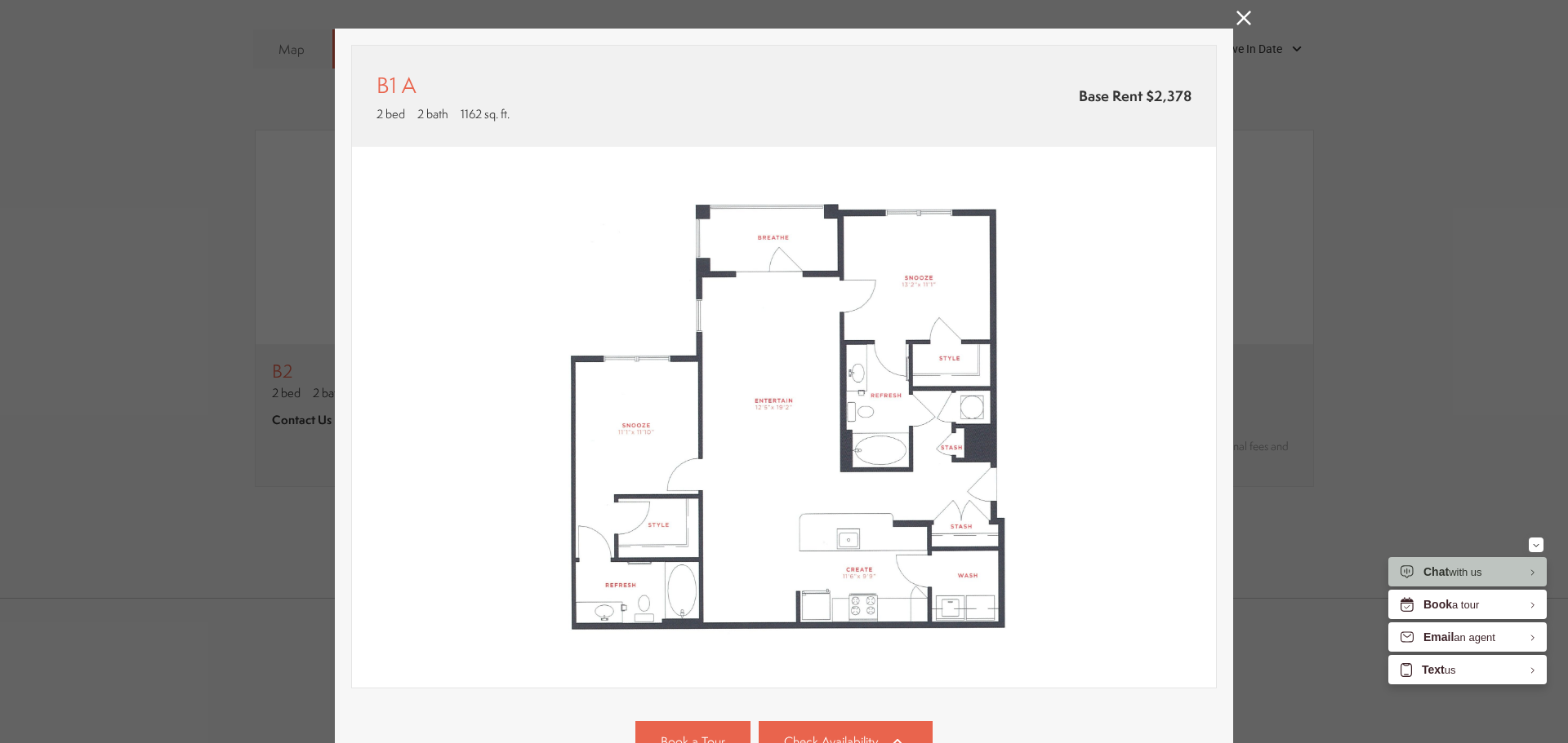
scroll to position [12, 0]
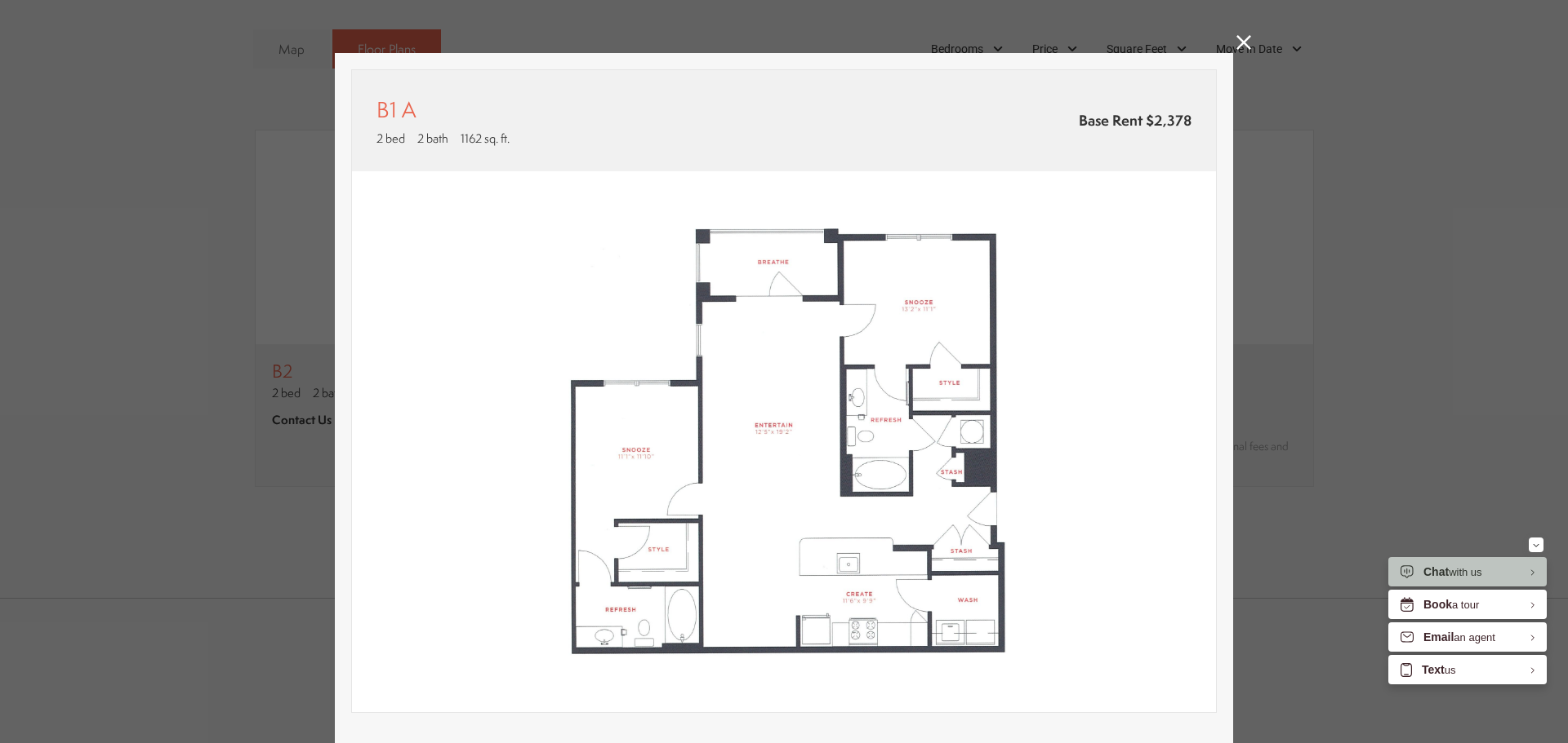
click at [1240, 49] on icon at bounding box center [1244, 42] width 15 height 15
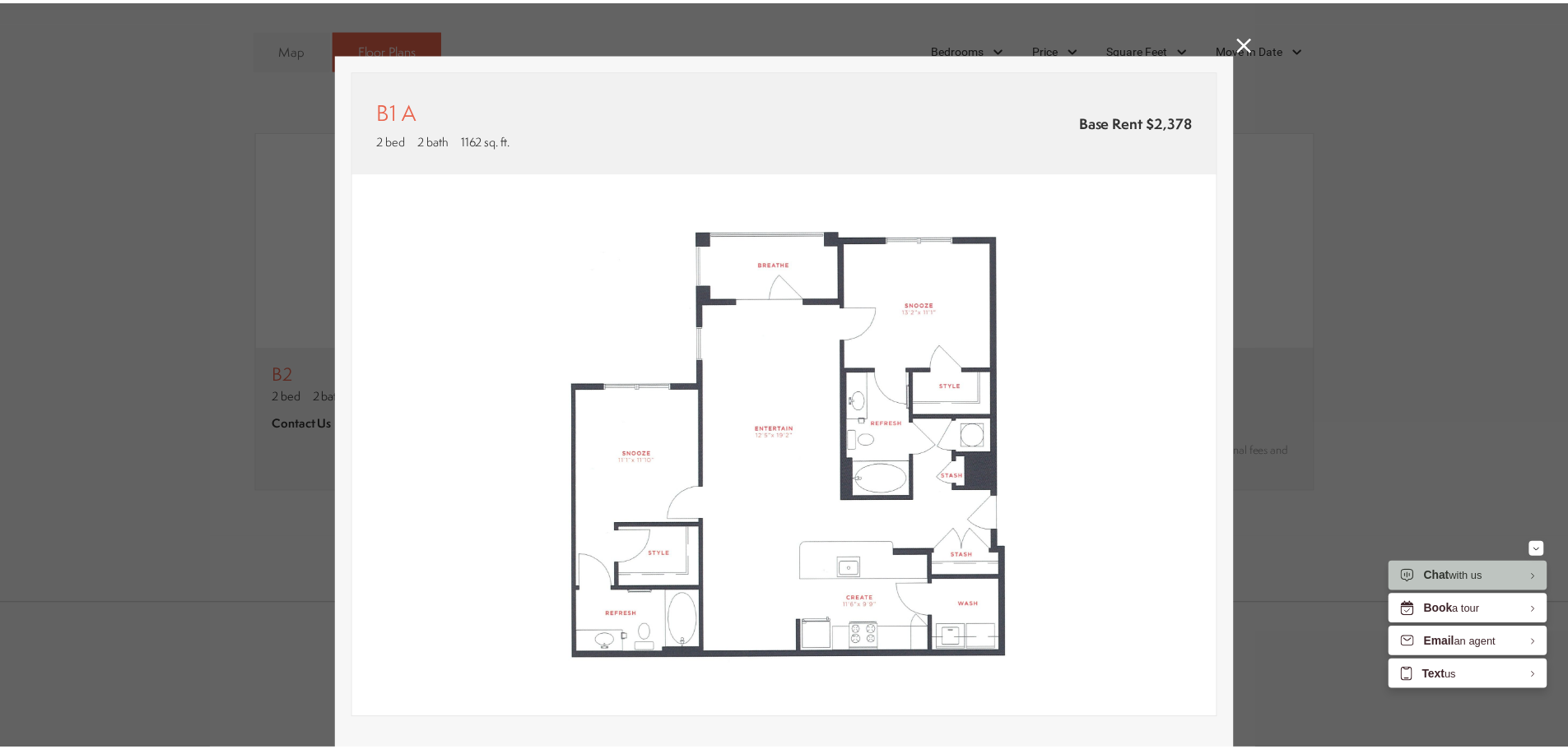
scroll to position [1311, 0]
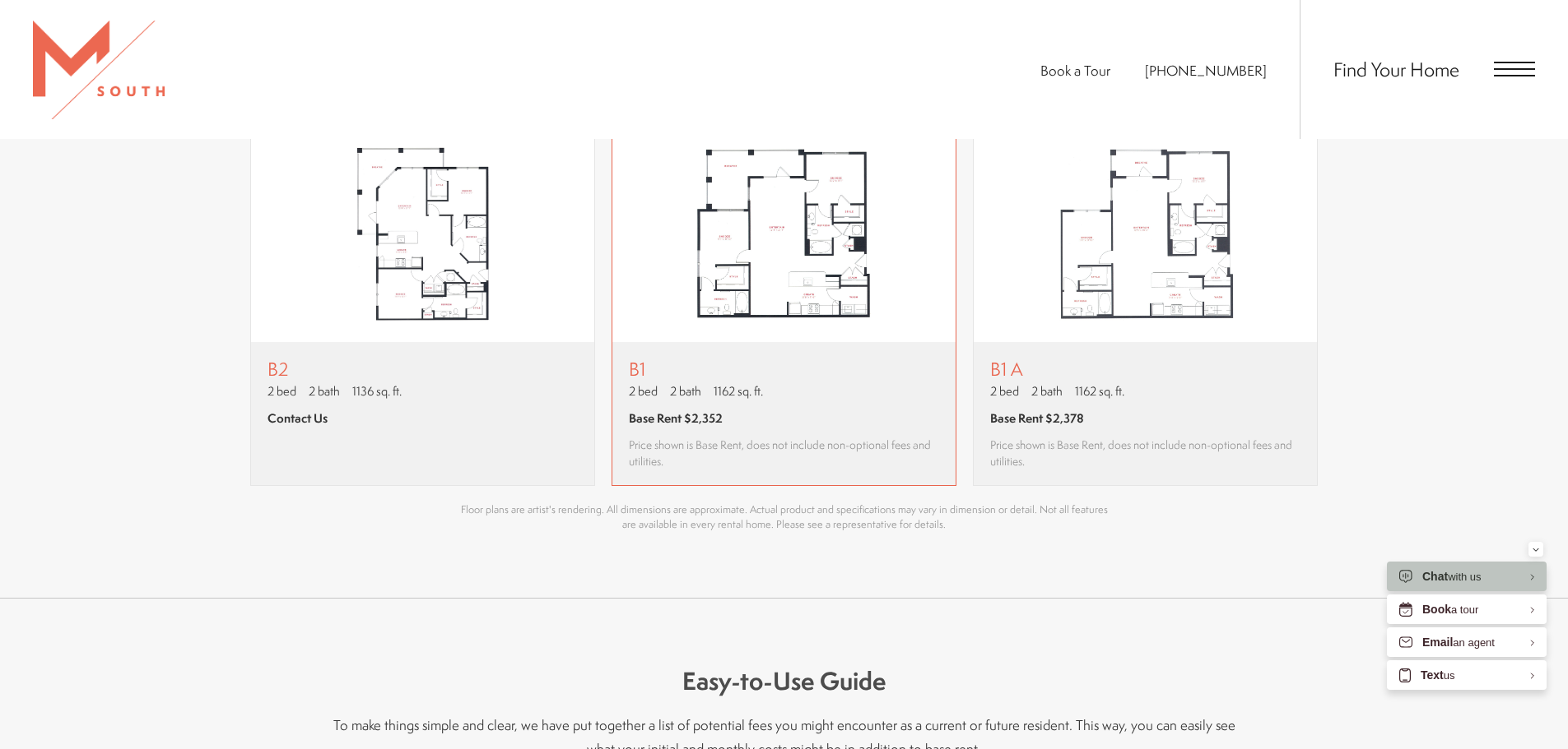
click at [826, 281] on img "View floor plan B1" at bounding box center [784, 235] width 343 height 215
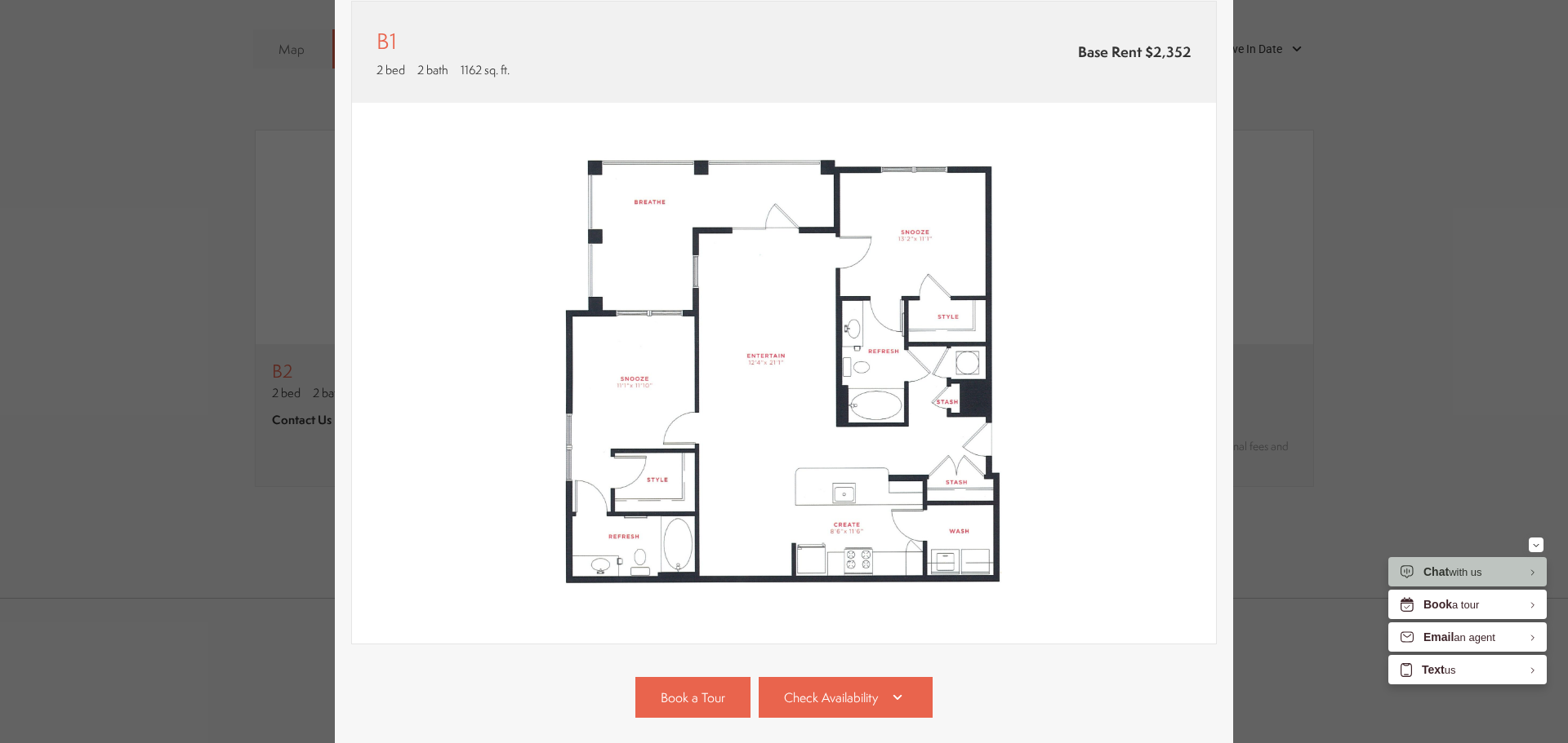
scroll to position [227, 0]
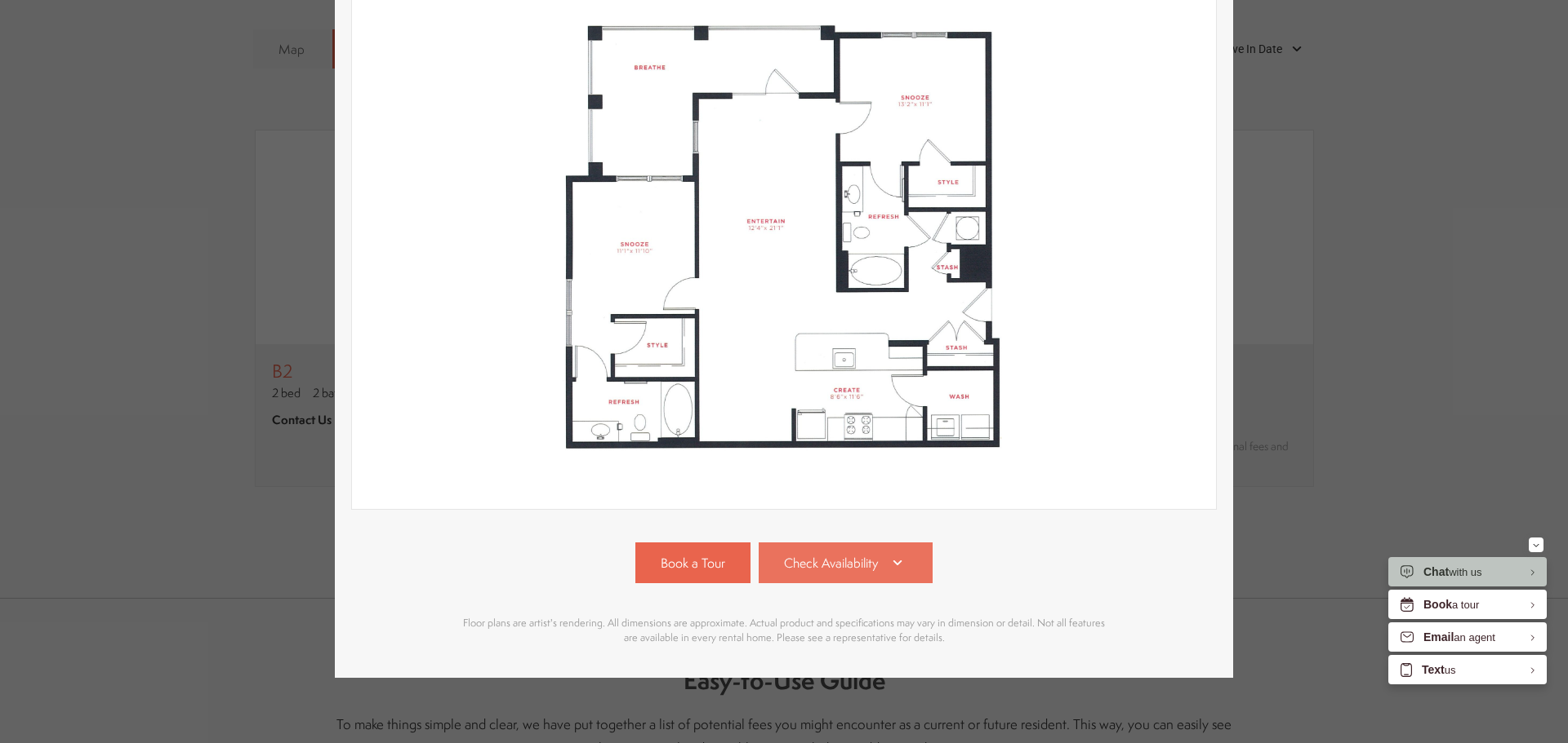
click at [817, 542] on link "Check Availability" at bounding box center [846, 563] width 175 height 41
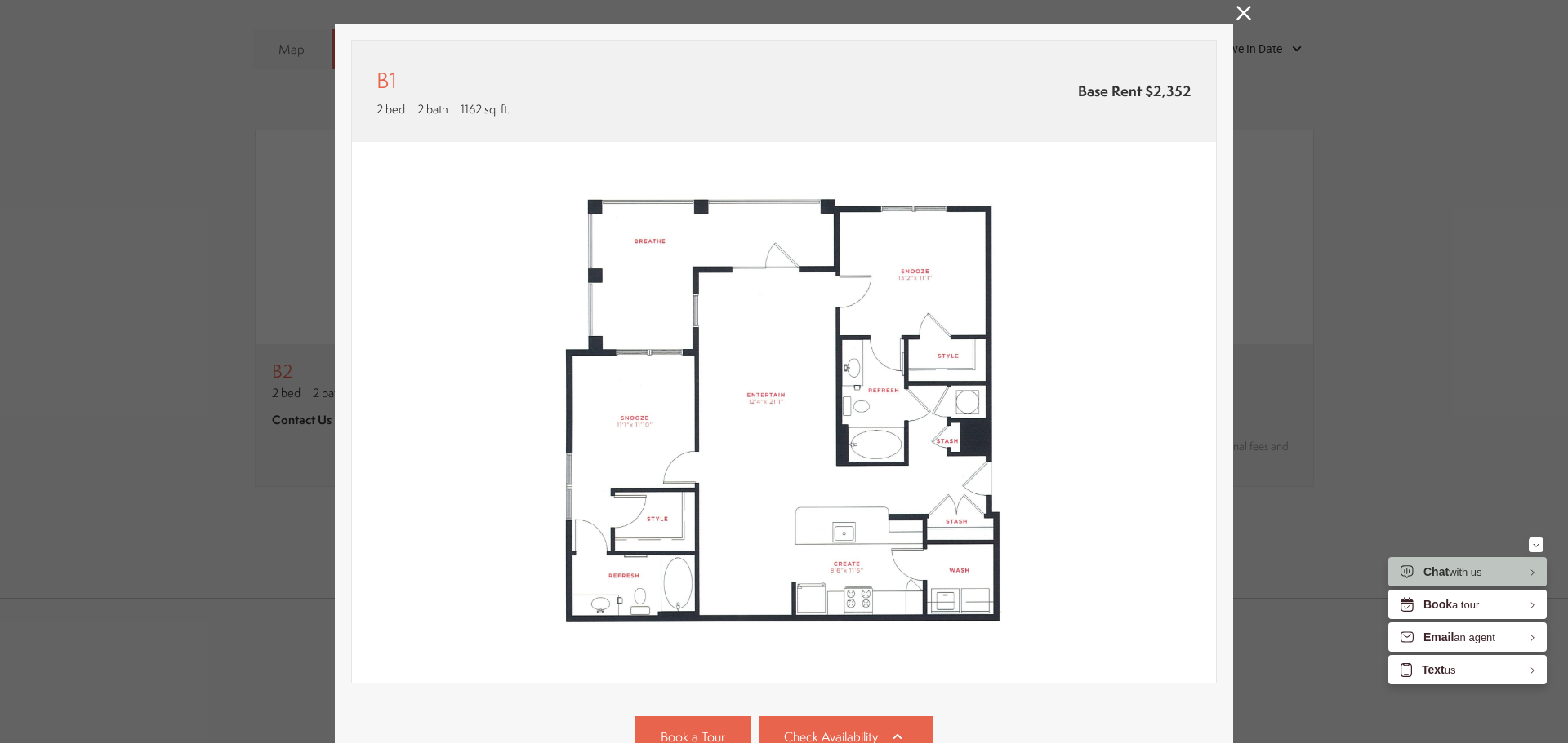
scroll to position [16, 0]
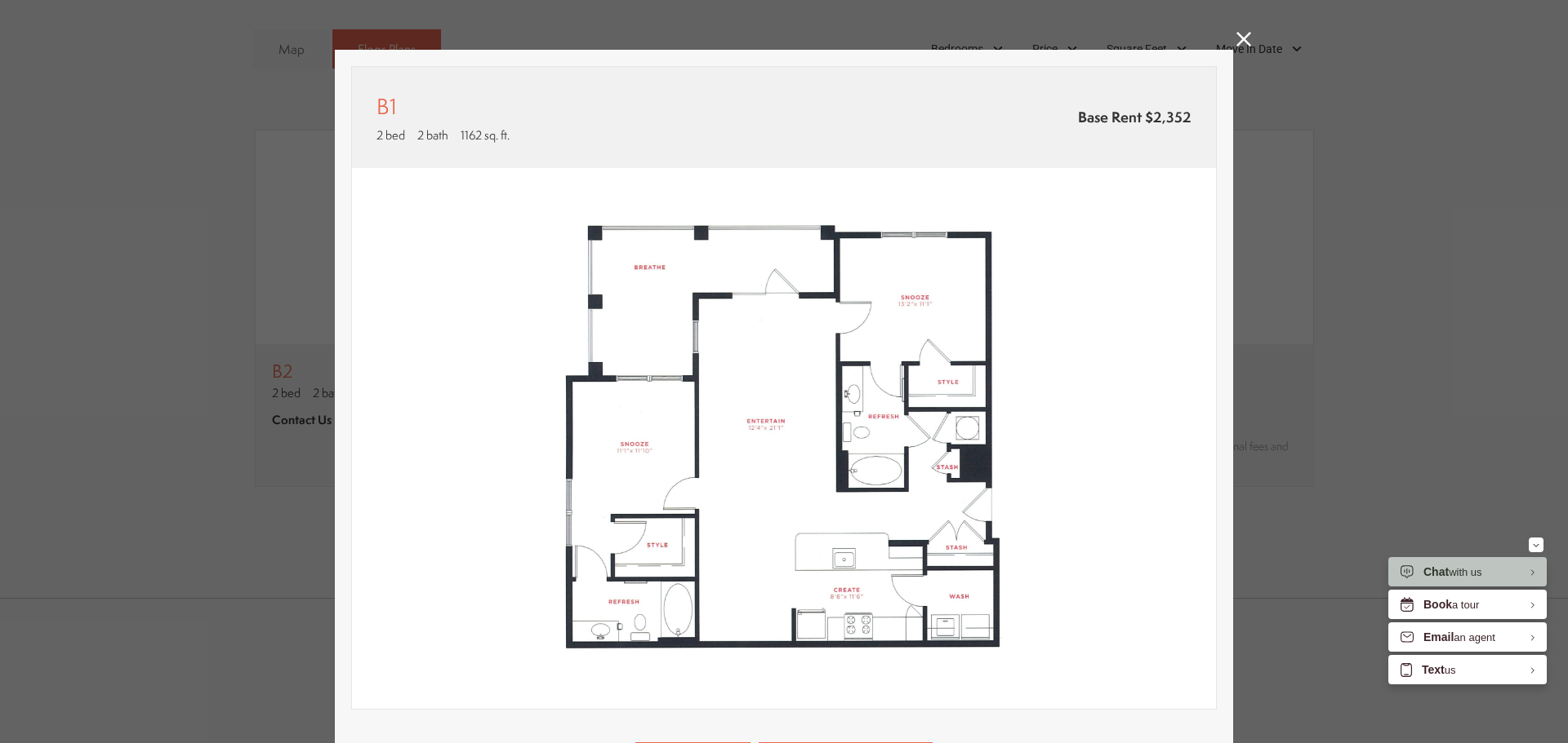
click at [1236, 43] on icon at bounding box center [1244, 40] width 15 height 15
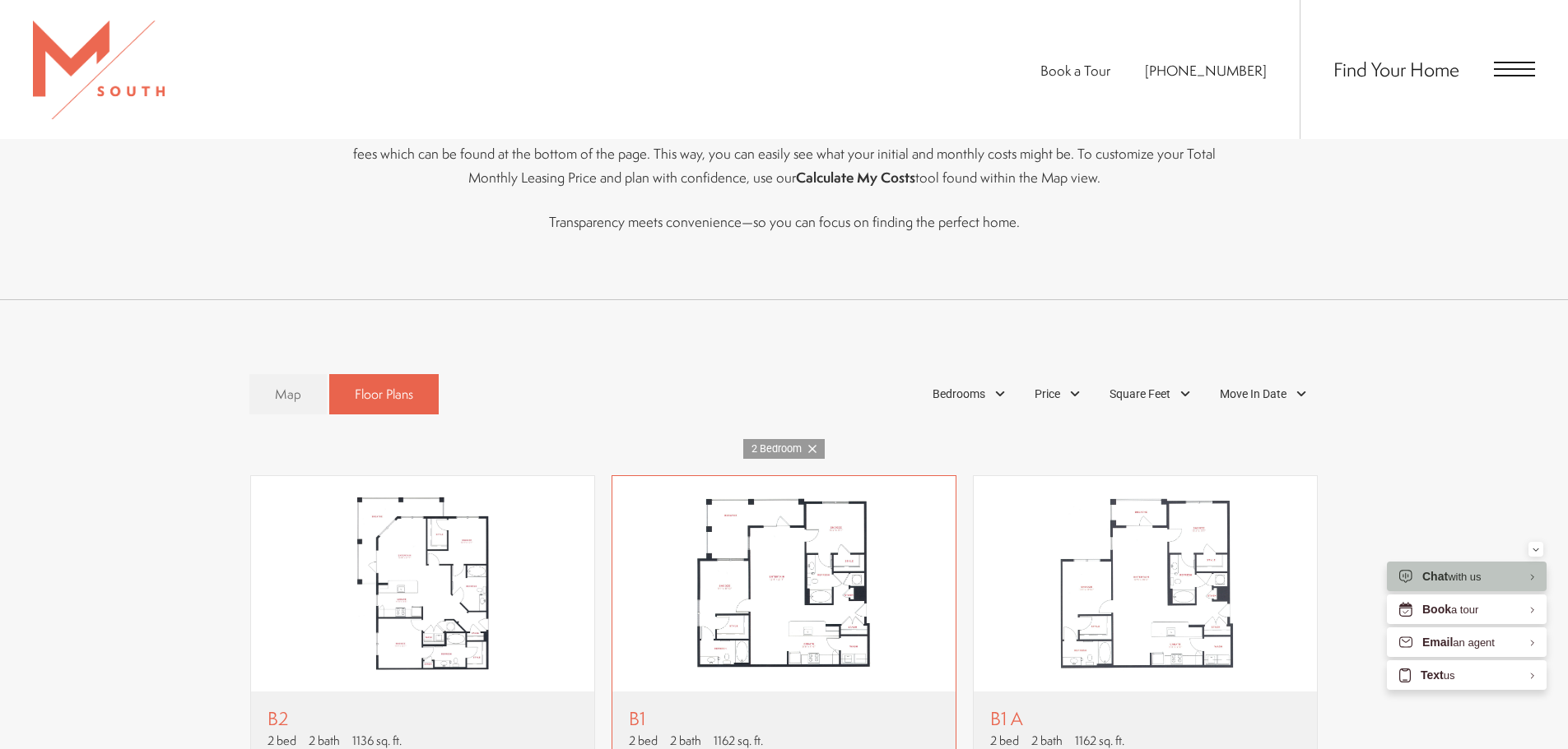
scroll to position [818, 0]
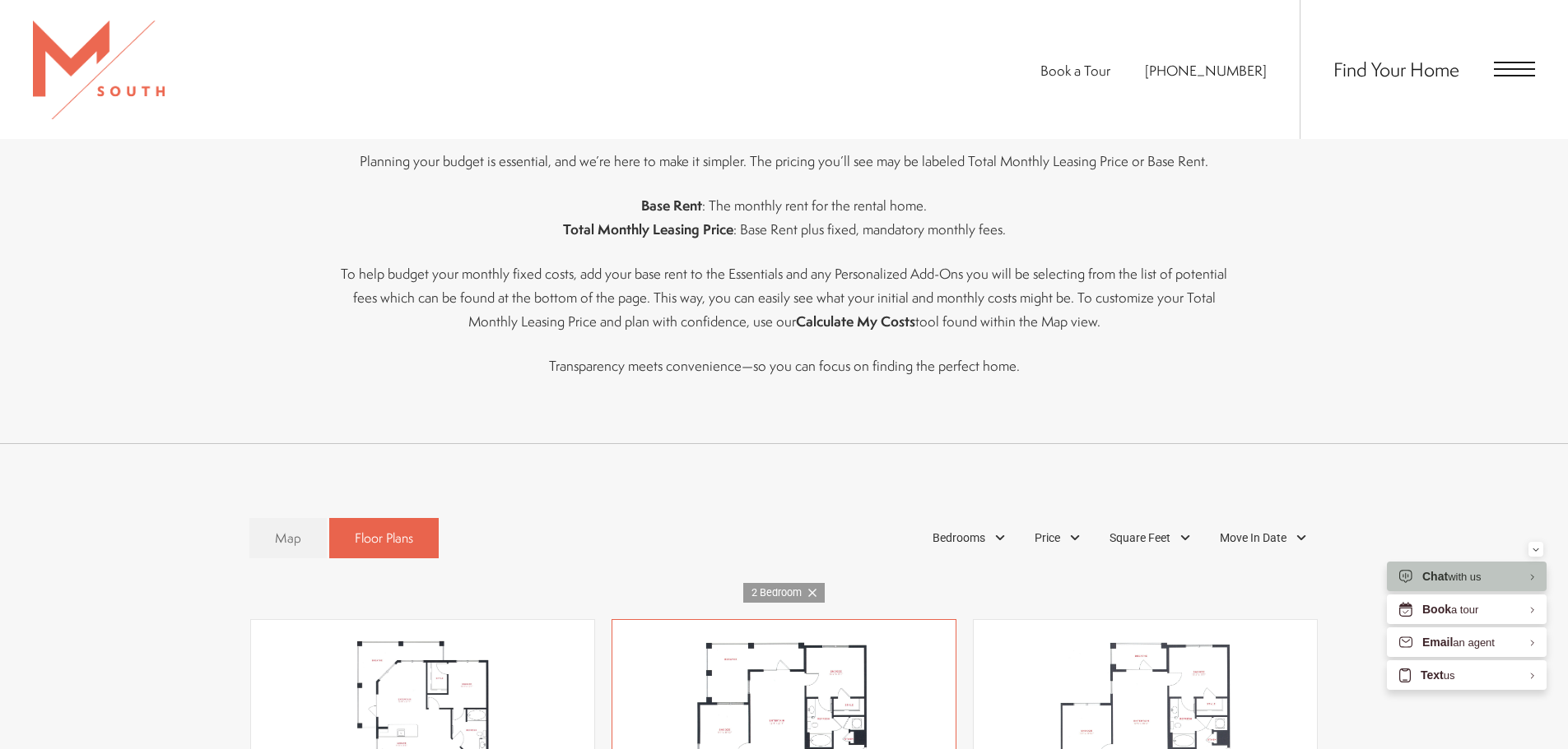
click at [845, 701] on img "View floor plan B1" at bounding box center [784, 728] width 343 height 215
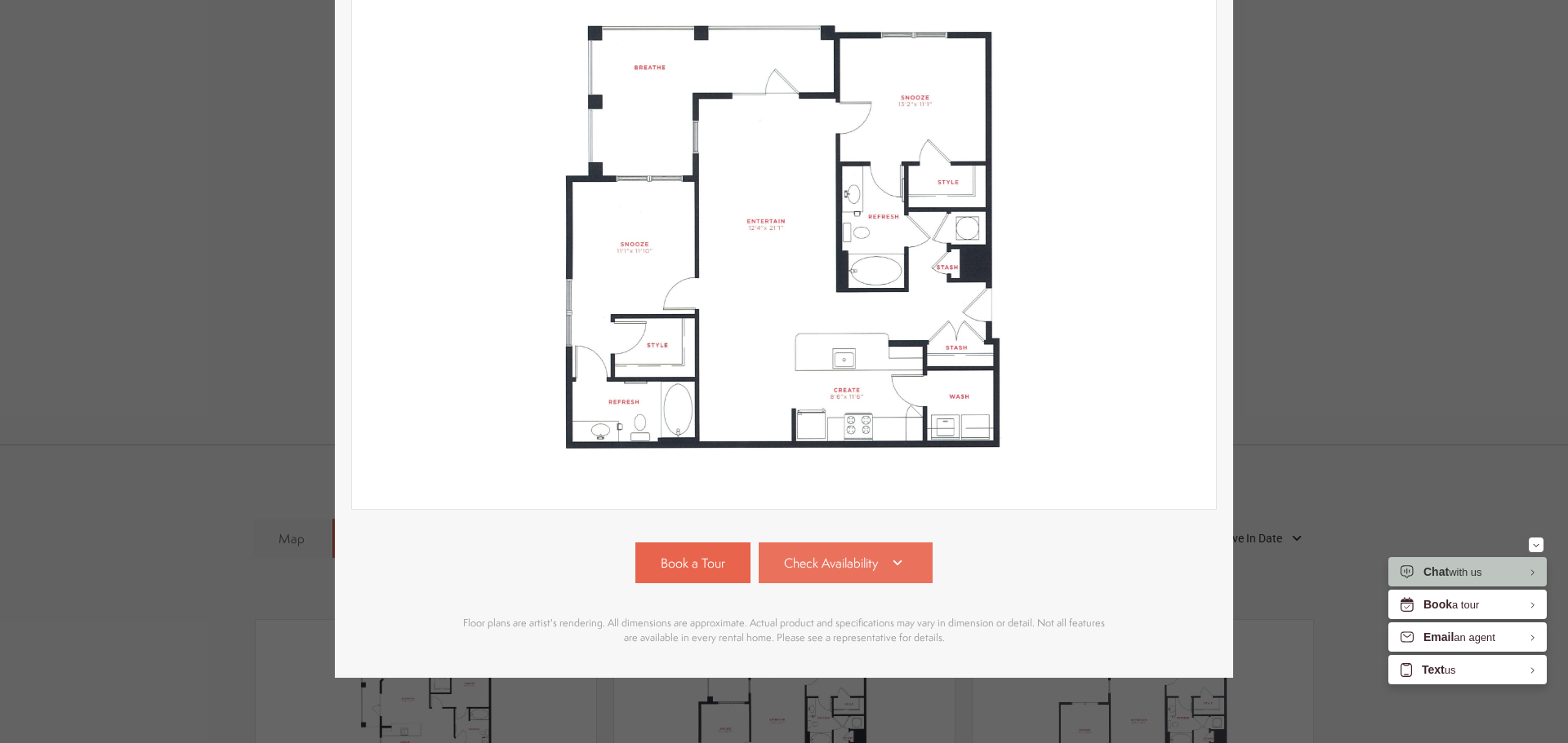
click at [799, 542] on link "Check Availability" at bounding box center [846, 563] width 175 height 41
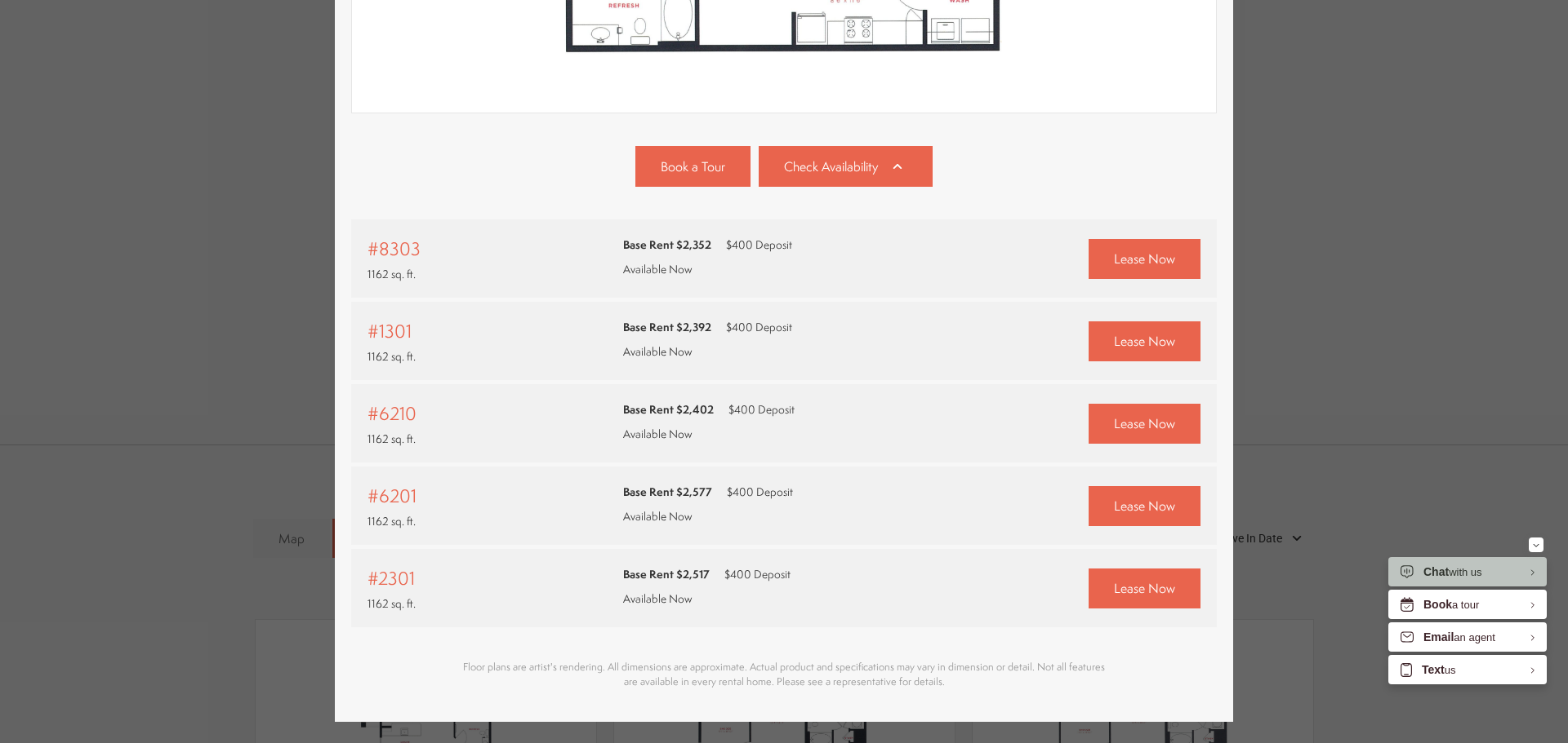
scroll to position [668, 0]
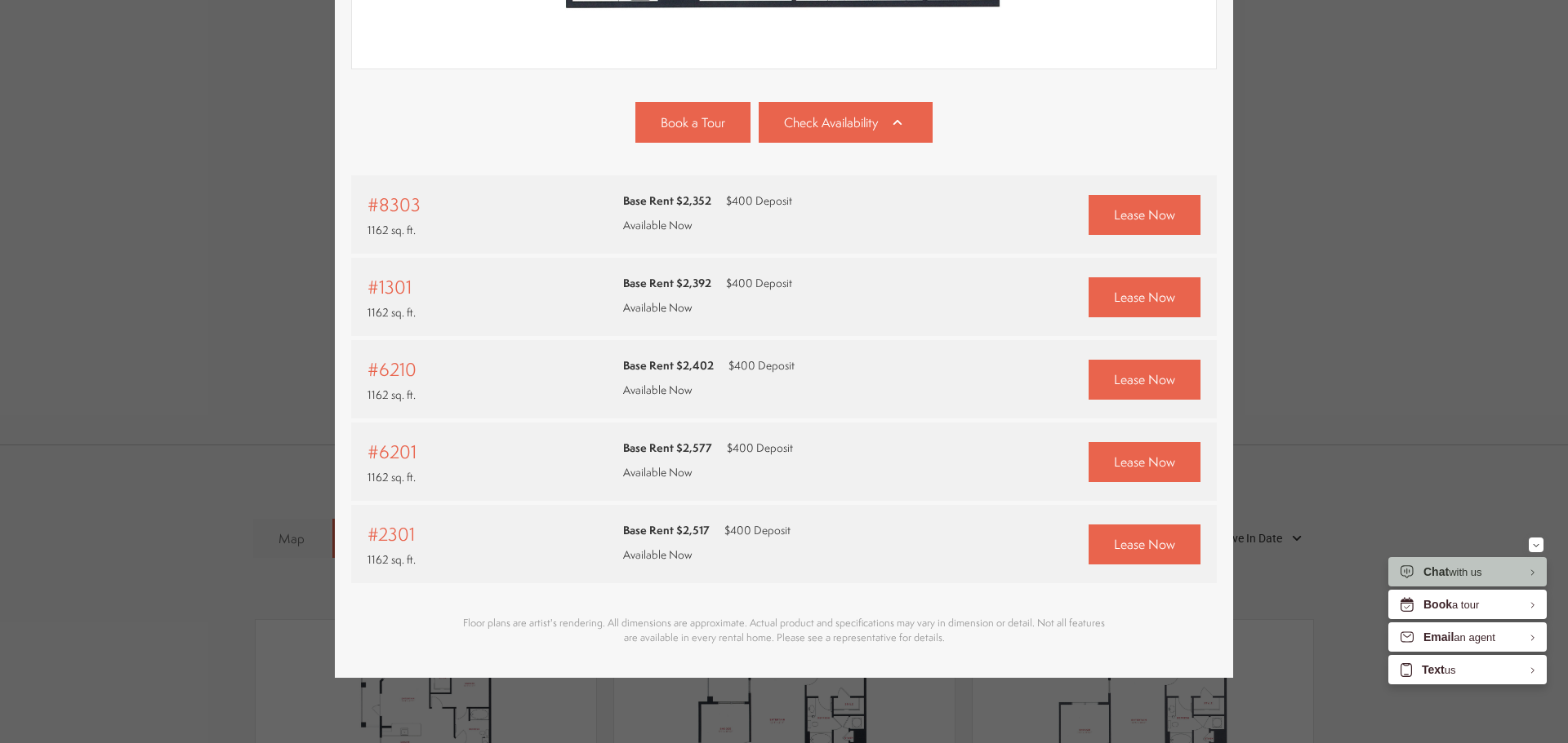
drag, startPoint x: 354, startPoint y: 365, endPoint x: 448, endPoint y: 370, distance: 94.1
click at [442, 366] on div "#6210 1162 sq. ft. Base Rent $2,402 $400 Deposit Available Now" at bounding box center [784, 379] width 866 height 78
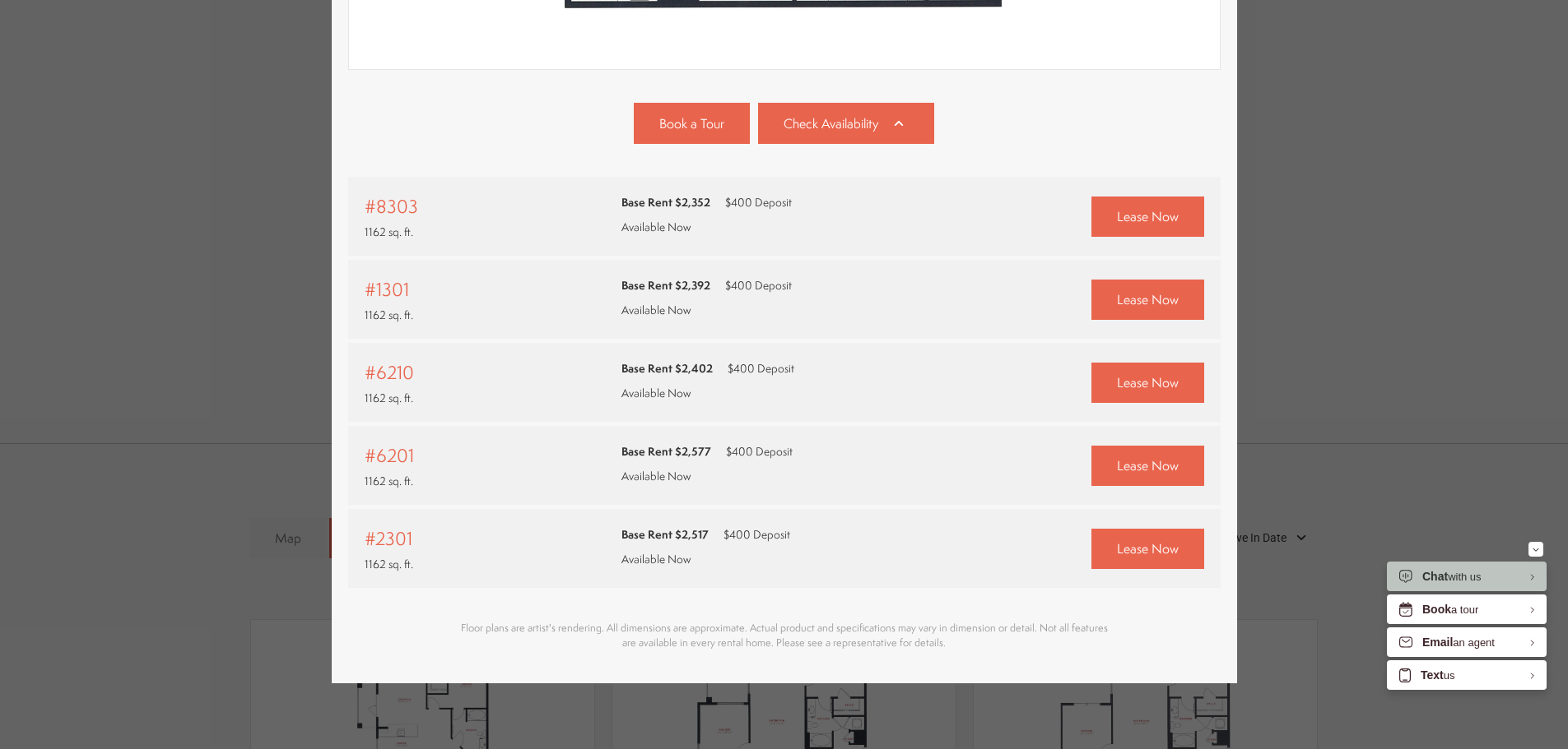
click at [237, 382] on div "B1 2 bed 2 bath 1162 sq. ft. Base Rent $2,352 2D 3D" at bounding box center [784, 374] width 1568 height 749
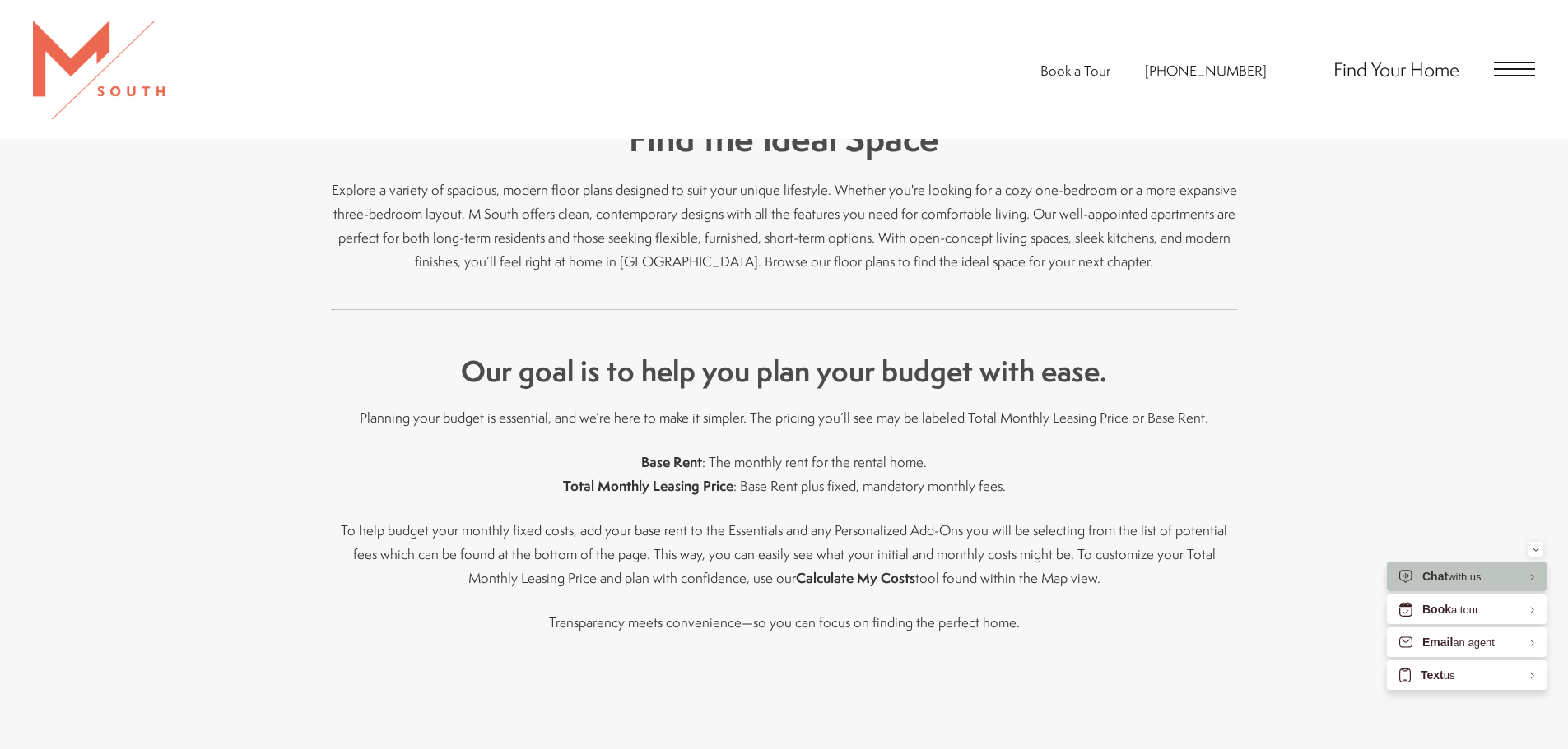
scroll to position [653, 0]
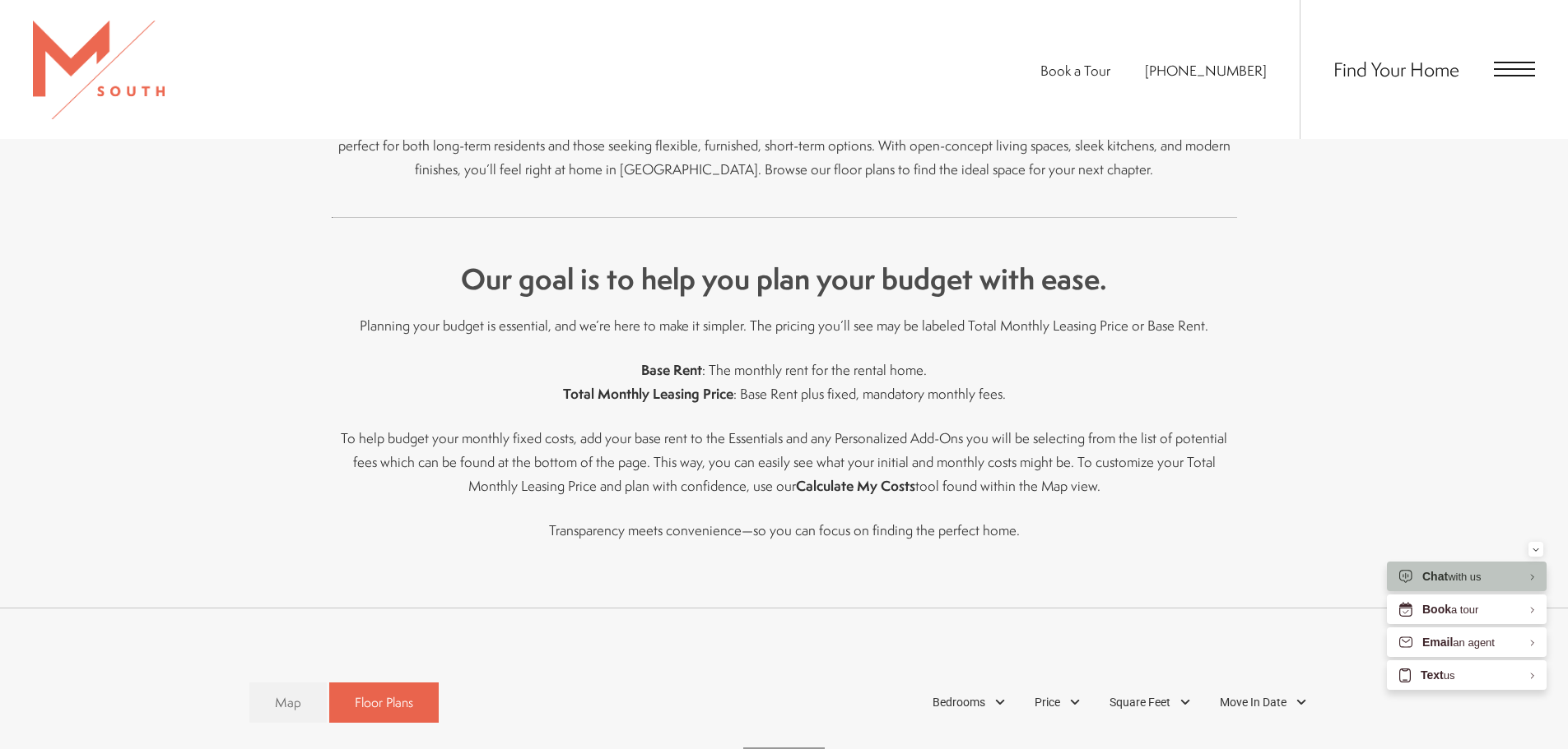
click at [282, 684] on div "Map Floor Plans" at bounding box center [344, 703] width 189 height 57
click at [277, 699] on span "Map" at bounding box center [288, 703] width 26 height 19
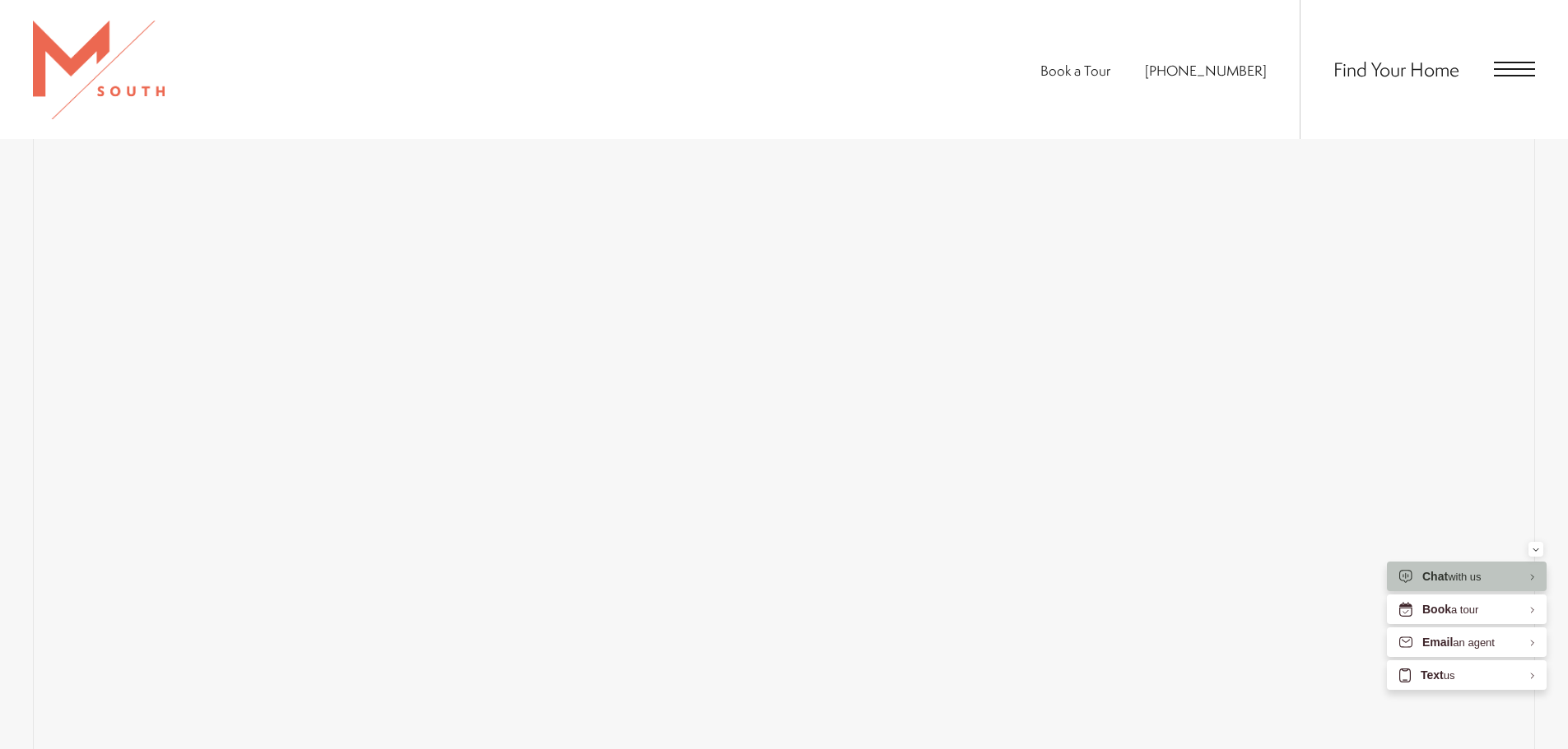
scroll to position [1394, 0]
click at [1538, 554] on div "Minimize" at bounding box center [1535, 549] width 6 height 15
click at [498, 141] on div "Map Floor Plans 1 Bedrooms 1 Bedroom 2 Bedroom Clear" at bounding box center [784, 126] width 1069 height 57
click at [516, 140] on div "Map Floor Plans 1 Bedrooms 1 Bedroom 2 Bedroom Clear" at bounding box center [784, 126] width 1069 height 57
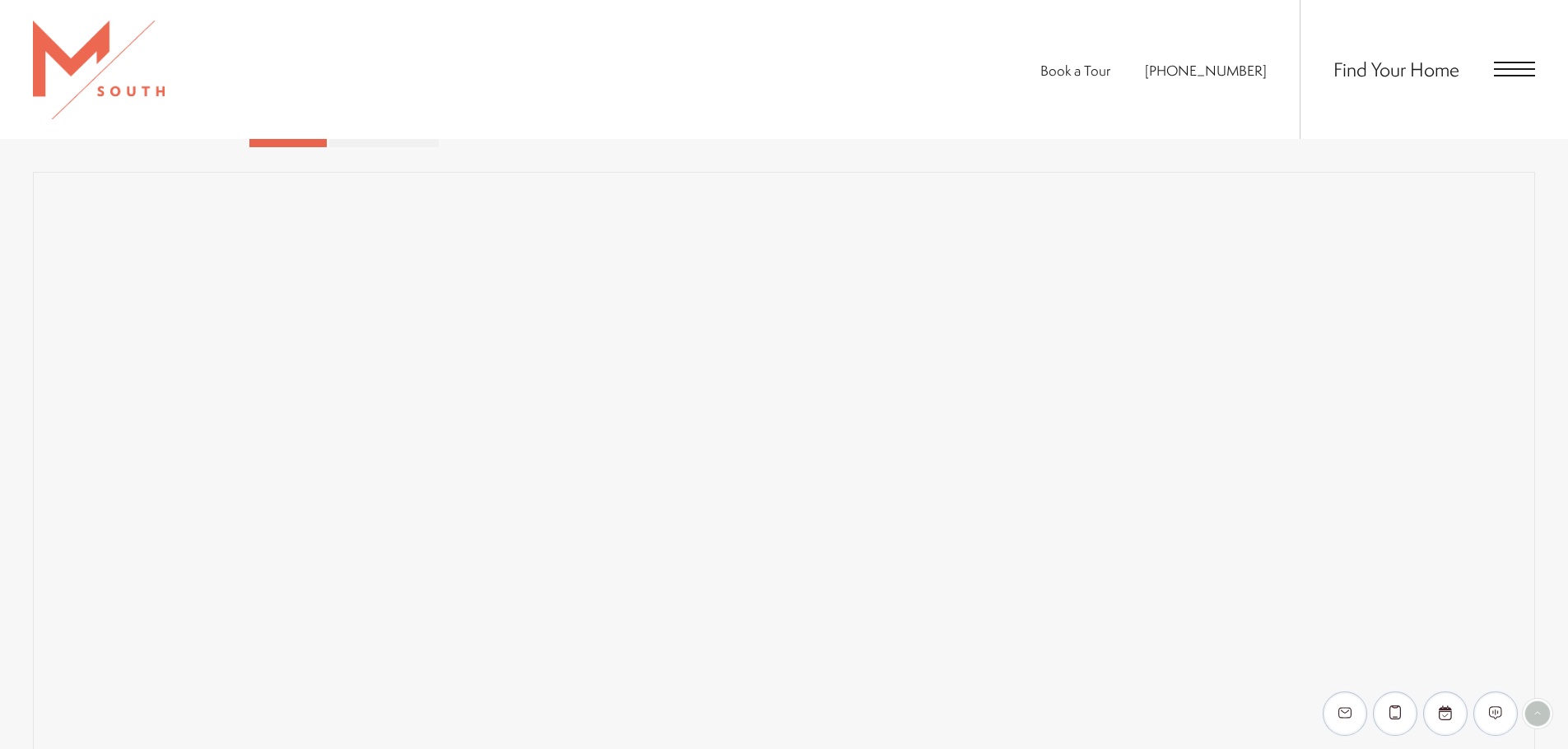
scroll to position [1419, 0]
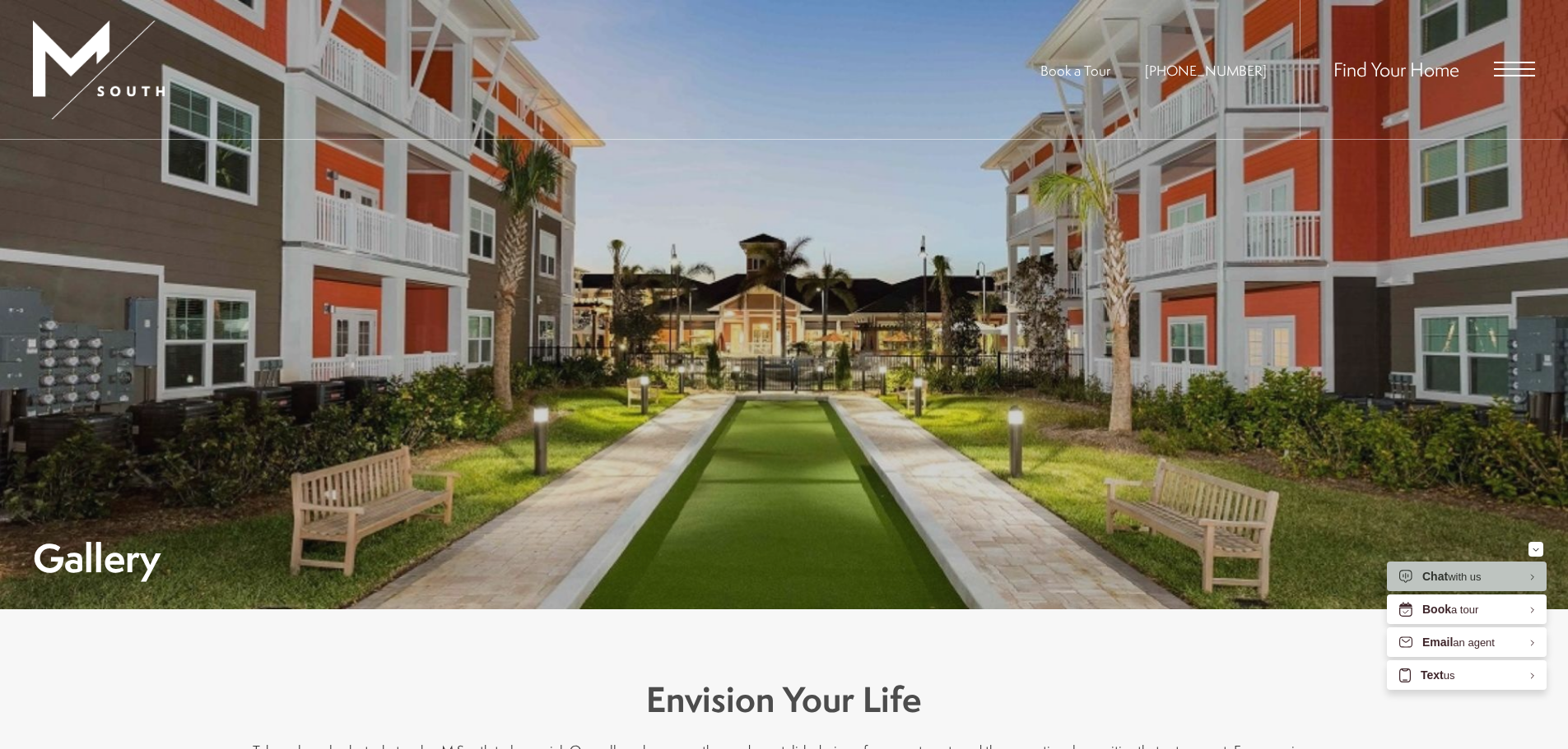
click at [1514, 54] on div "Find Your Home" at bounding box center [1418, 70] width 236 height 139
click at [1509, 65] on span "Open Menu" at bounding box center [1514, 69] width 41 height 15
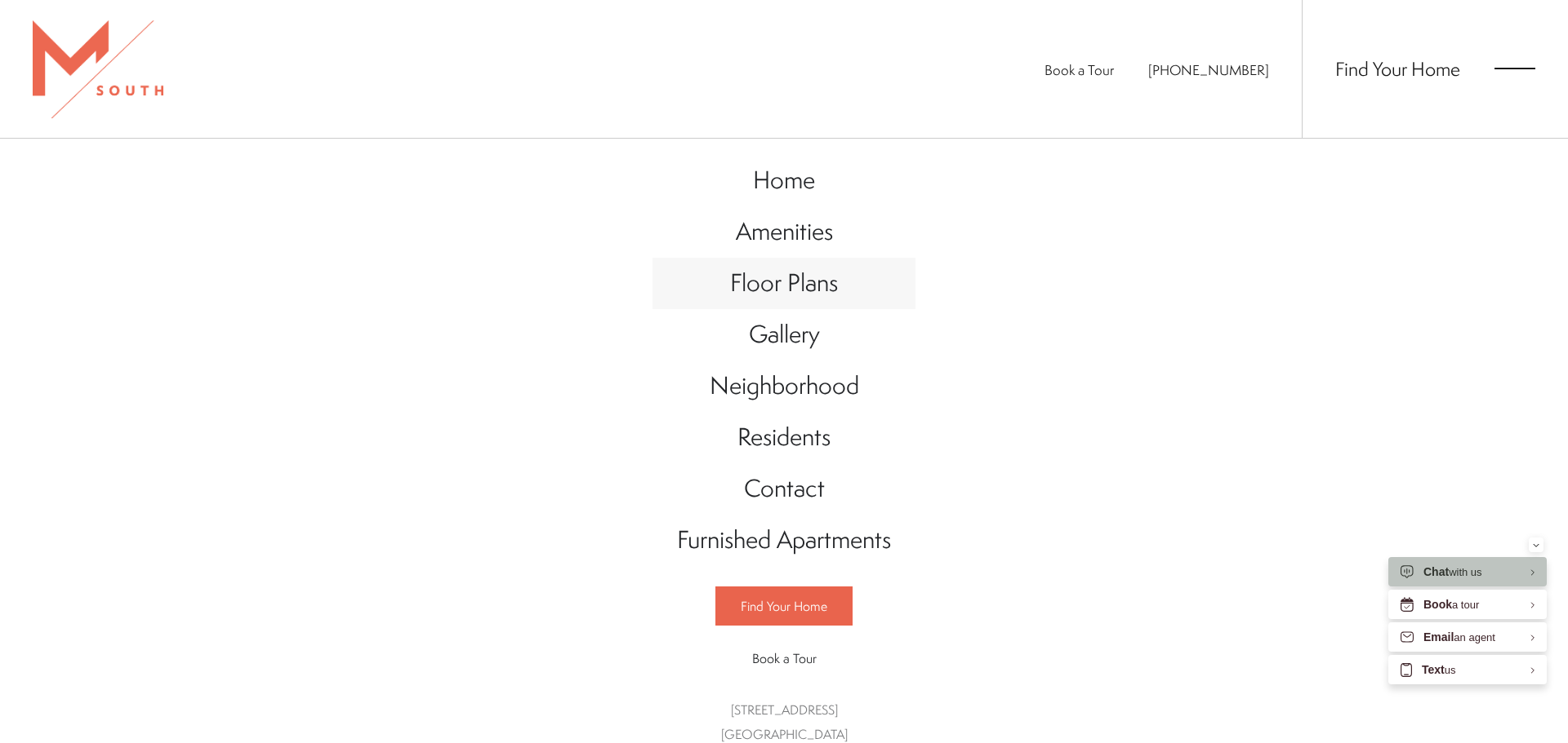
click at [762, 287] on span "Floor Plans" at bounding box center [783, 283] width 108 height 33
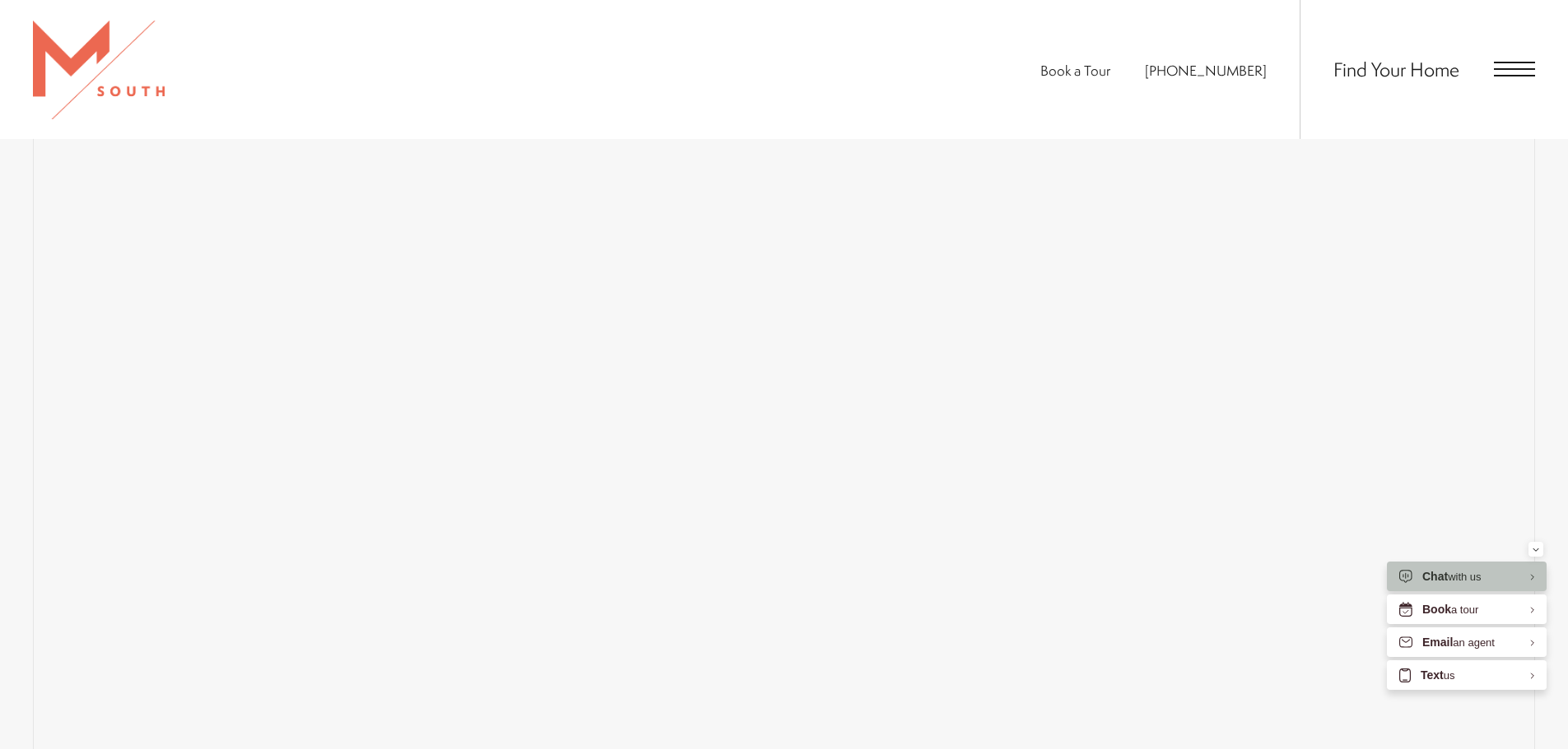
scroll to position [1260, 0]
click at [1534, 549] on icon "Minimize" at bounding box center [1535, 549] width 5 height 3
click at [249, 129] on div "Book a Tour [PHONE_NUMBER] Find Your Home" at bounding box center [784, 70] width 1568 height 139
